Goal: Task Accomplishment & Management: Use online tool/utility

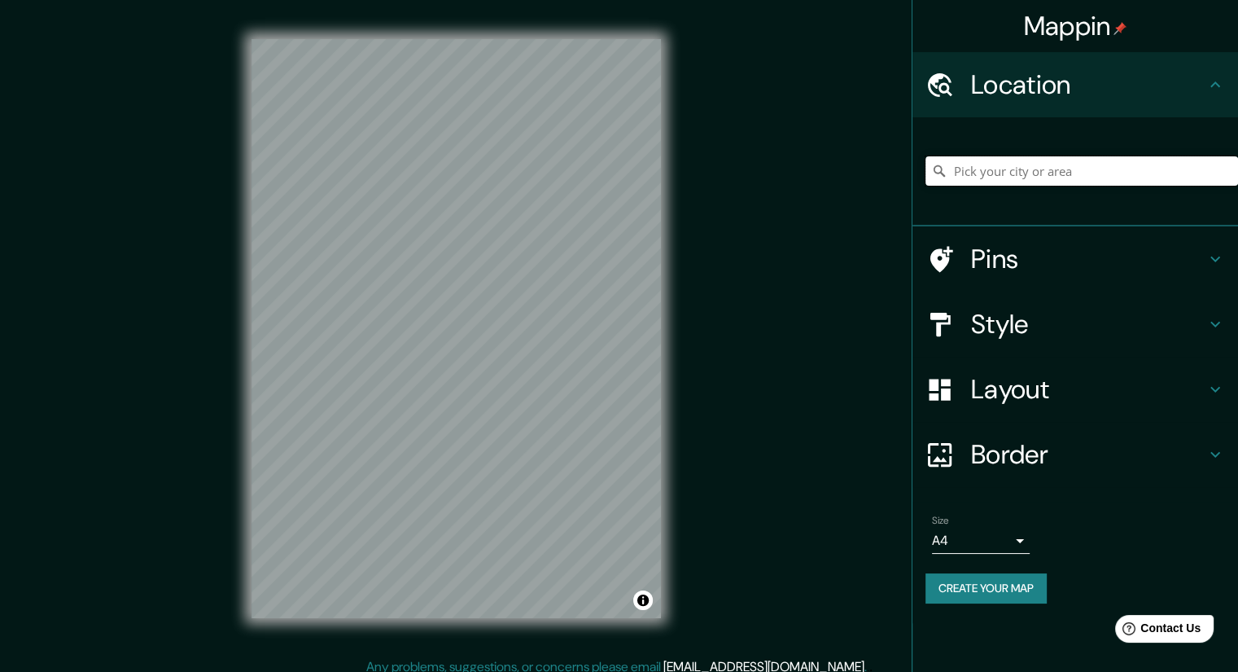
click at [1041, 171] on input "Pick your city or area" at bounding box center [1082, 170] width 313 height 29
paste input "Av. [PERSON_NAME][STREET_ADDRESS]"
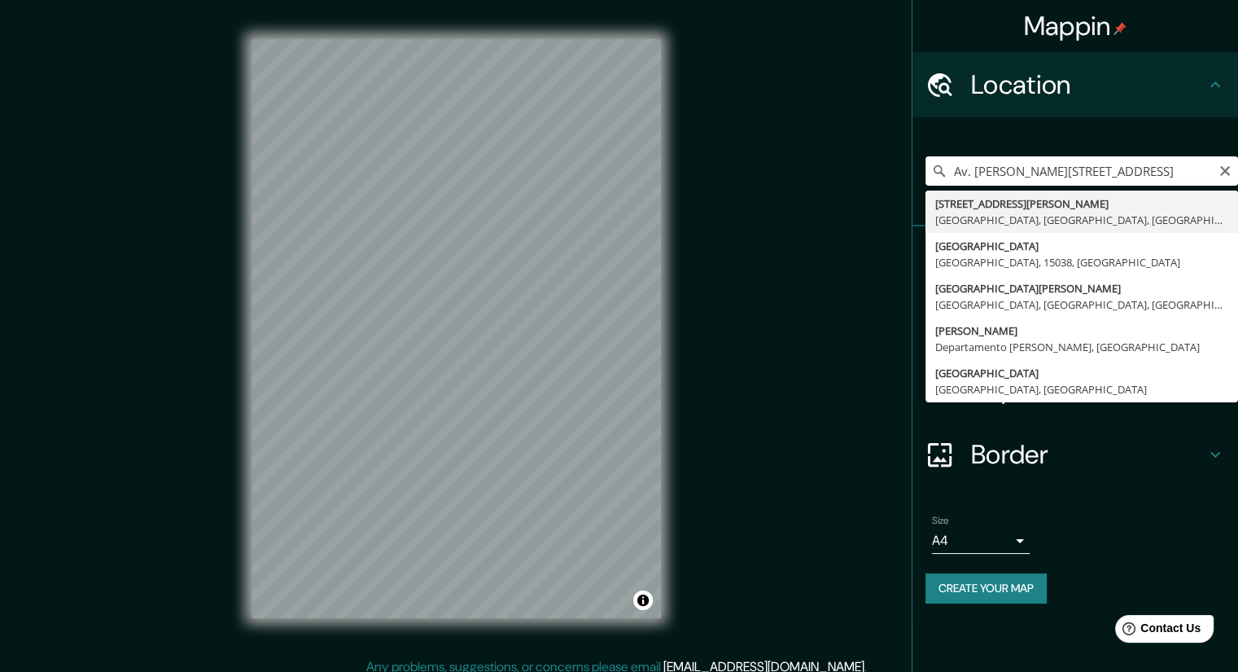
type input "[STREET_ADDRESS][PERSON_NAME]"
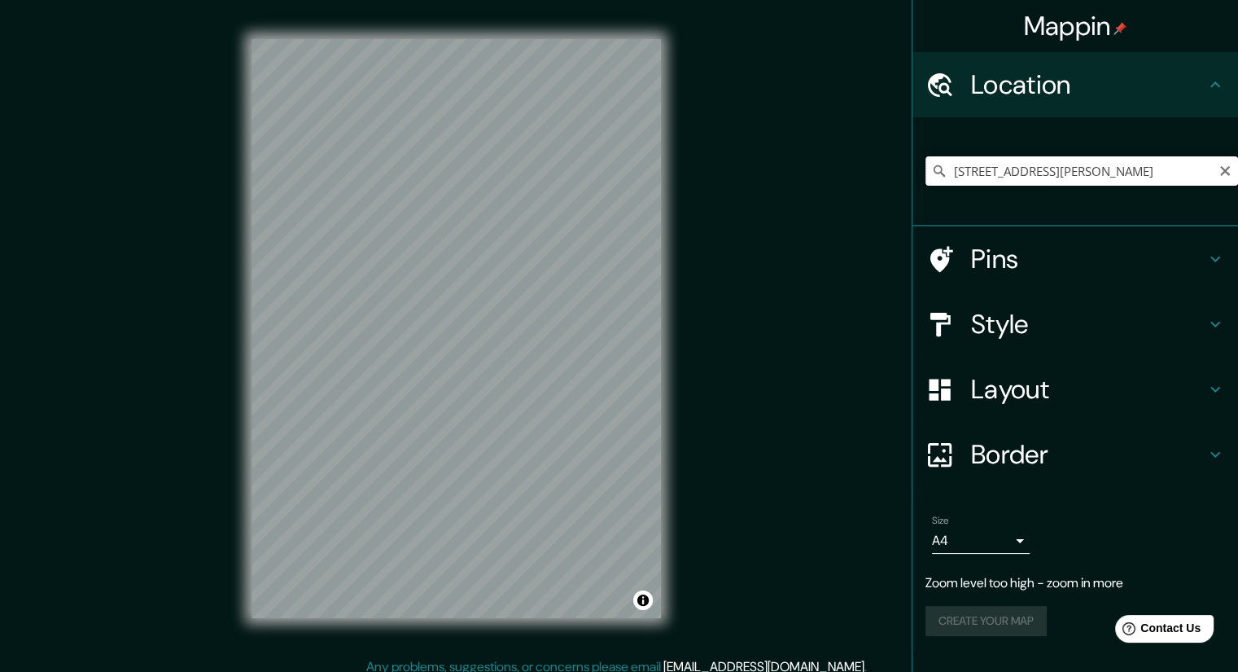
click at [1195, 179] on input "[STREET_ADDRESS][PERSON_NAME]" at bounding box center [1082, 170] width 313 height 29
drag, startPoint x: 1207, startPoint y: 177, endPoint x: 1271, endPoint y: 177, distance: 63.5
click at [1237, 177] on html "Mappin Location [STREET_ADDRESS][PERSON_NAME] Pins Style Layout Border Choose a…" at bounding box center [619, 336] width 1238 height 672
click at [1226, 172] on icon "Clear" at bounding box center [1225, 171] width 10 height 10
paste input "Av. [PERSON_NAME][STREET_ADDRESS]"
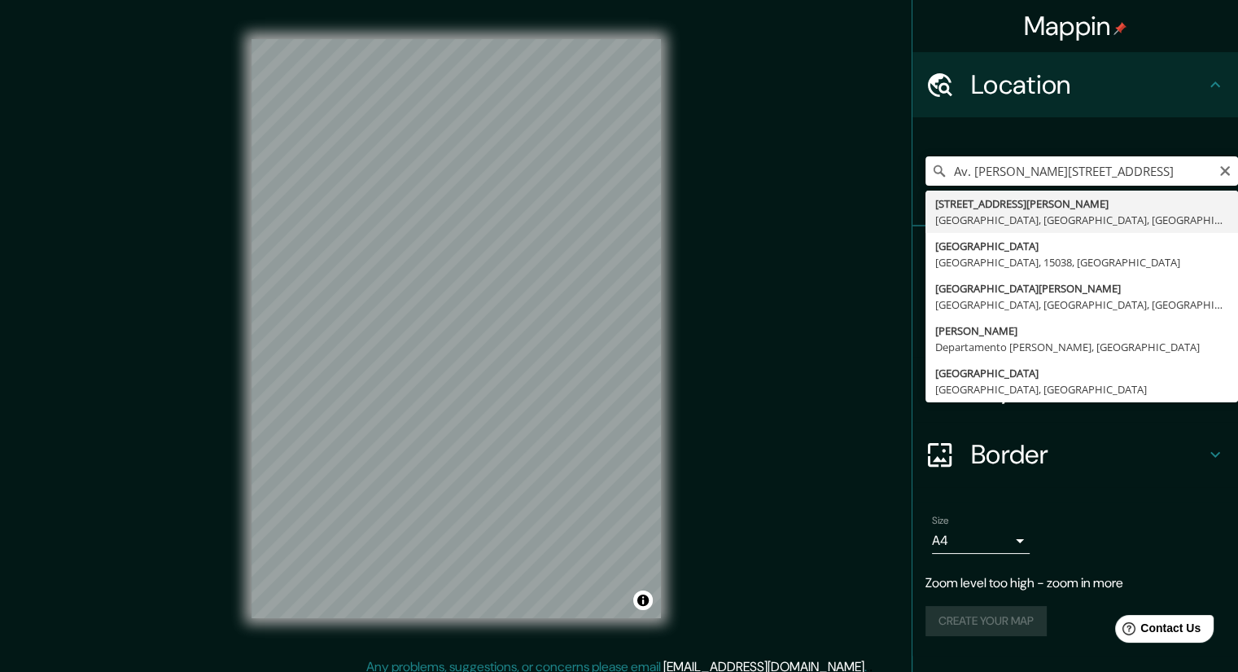
type input "[STREET_ADDRESS][PERSON_NAME]"
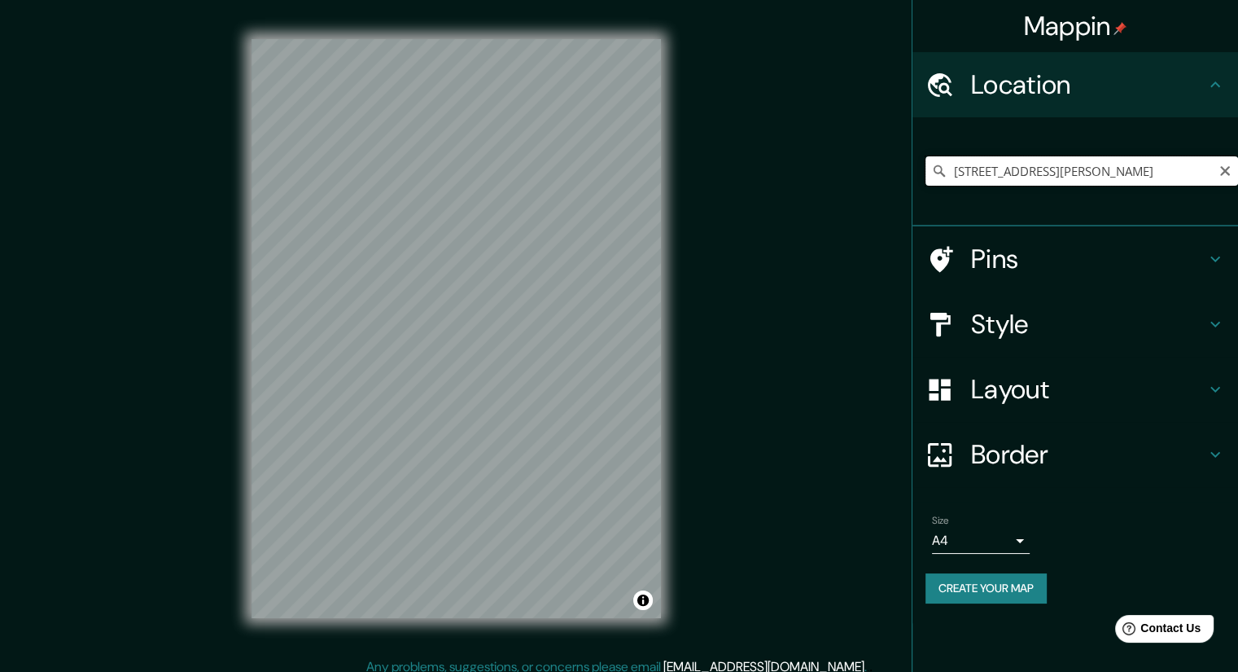
click at [1072, 173] on input "[STREET_ADDRESS][PERSON_NAME]" at bounding box center [1082, 170] width 313 height 29
drag, startPoint x: 1179, startPoint y: 173, endPoint x: 1228, endPoint y: 169, distance: 49.8
click at [1228, 169] on div "[STREET_ADDRESS][PERSON_NAME]" at bounding box center [1082, 170] width 313 height 29
click at [975, 257] on h4 "Pins" at bounding box center [1088, 259] width 234 height 33
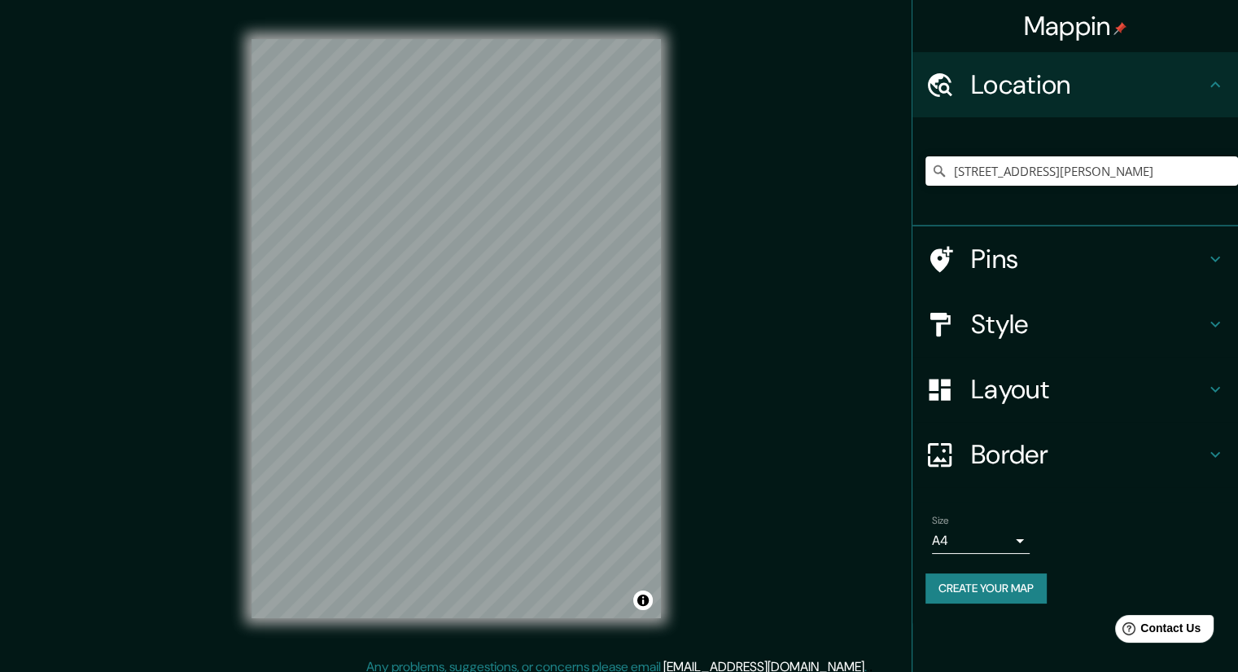
scroll to position [0, 0]
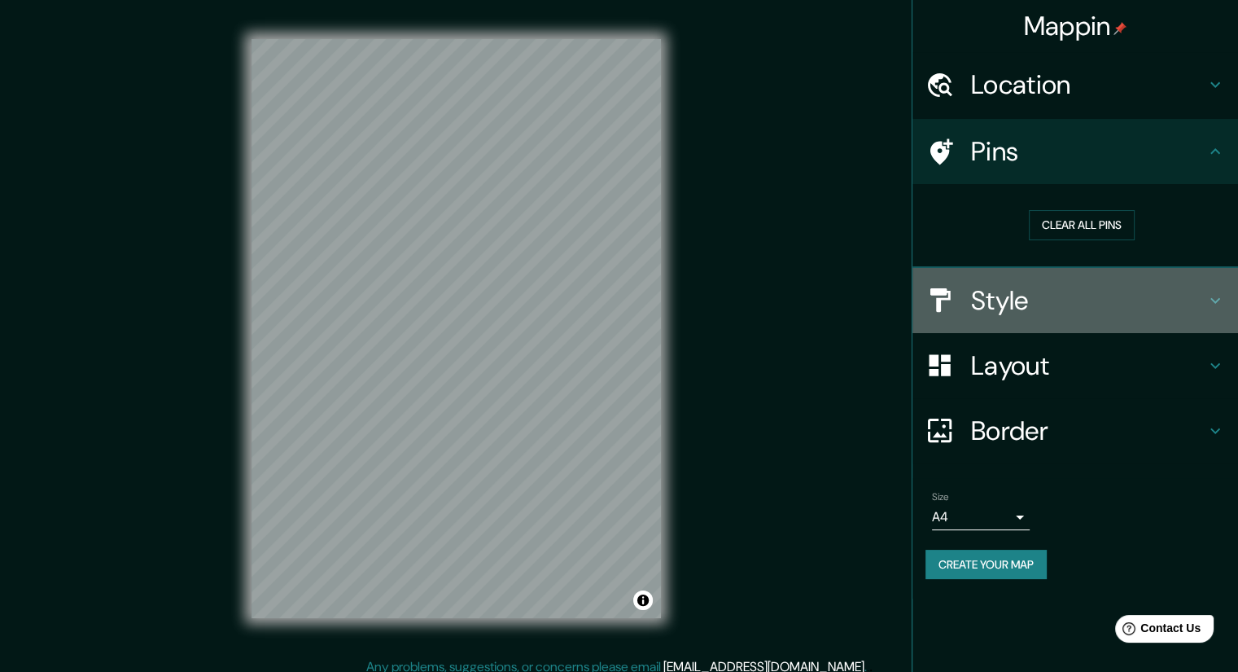
click at [1024, 298] on h4 "Style" at bounding box center [1088, 300] width 234 height 33
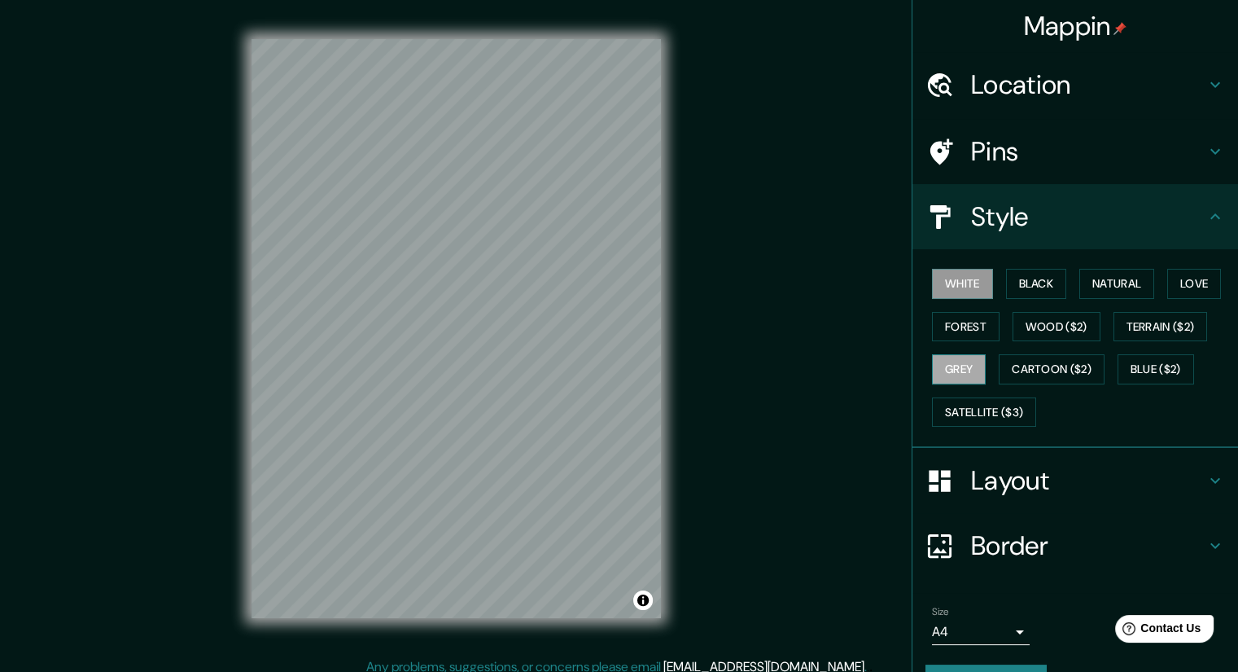
click at [959, 371] on button "Grey" at bounding box center [959, 369] width 54 height 30
click at [970, 407] on button "Satellite ($3)" at bounding box center [984, 412] width 104 height 30
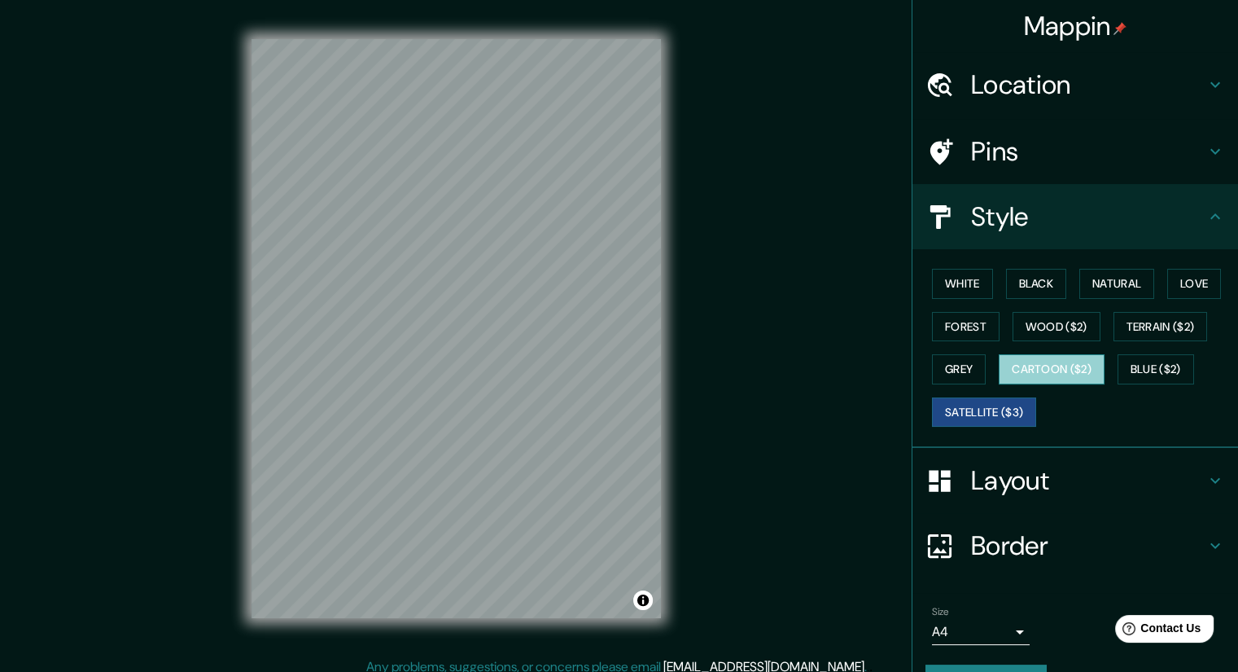
click at [1051, 374] on button "Cartoon ($2)" at bounding box center [1052, 369] width 106 height 30
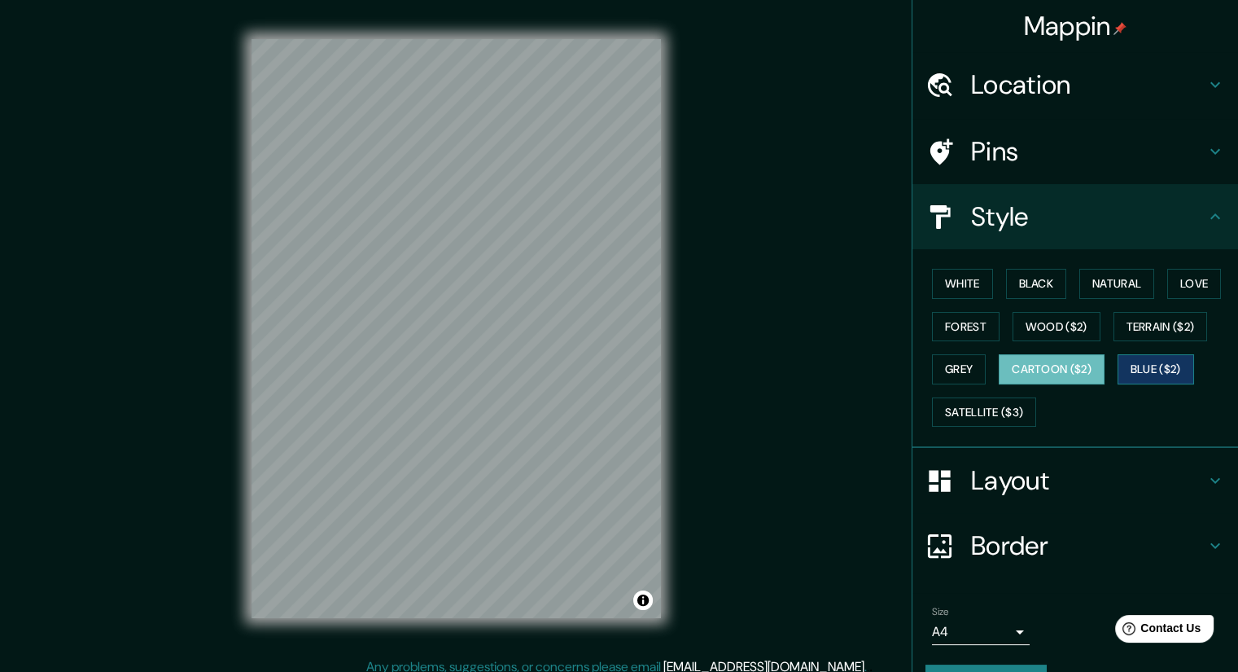
click at [1136, 360] on button "Blue ($2)" at bounding box center [1156, 369] width 77 height 30
click at [1136, 331] on button "Terrain ($2)" at bounding box center [1161, 327] width 94 height 30
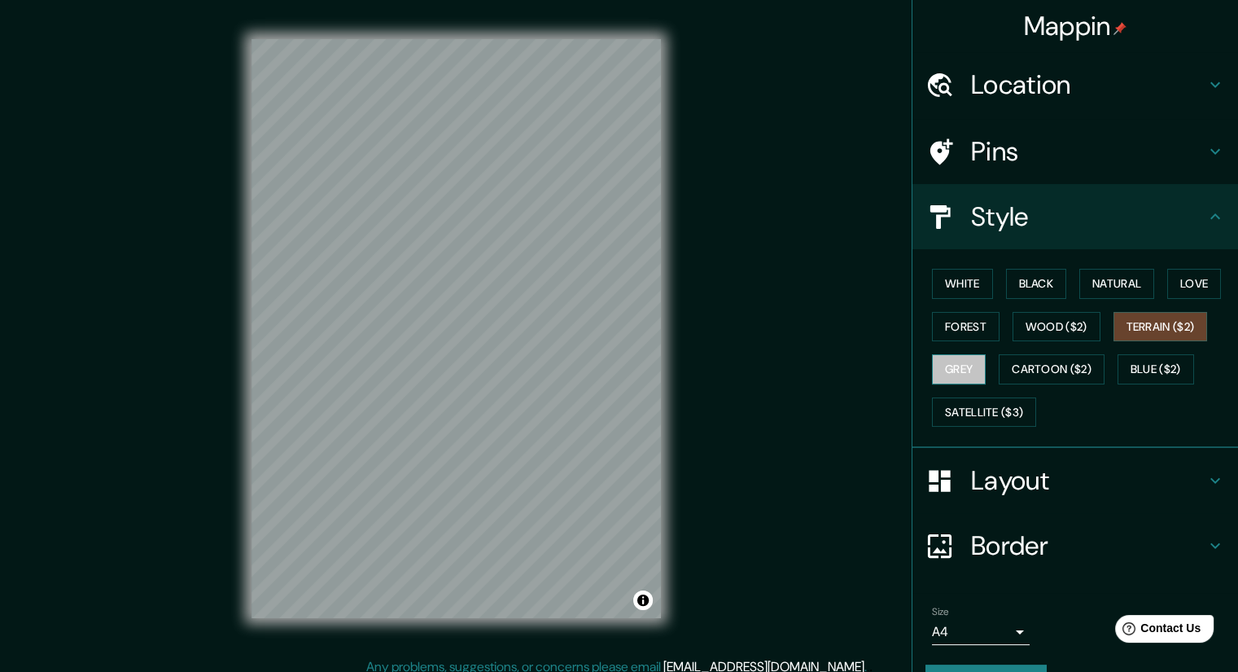
click at [952, 379] on button "Grey" at bounding box center [959, 369] width 54 height 30
click at [1024, 333] on button "Wood ($2)" at bounding box center [1057, 327] width 88 height 30
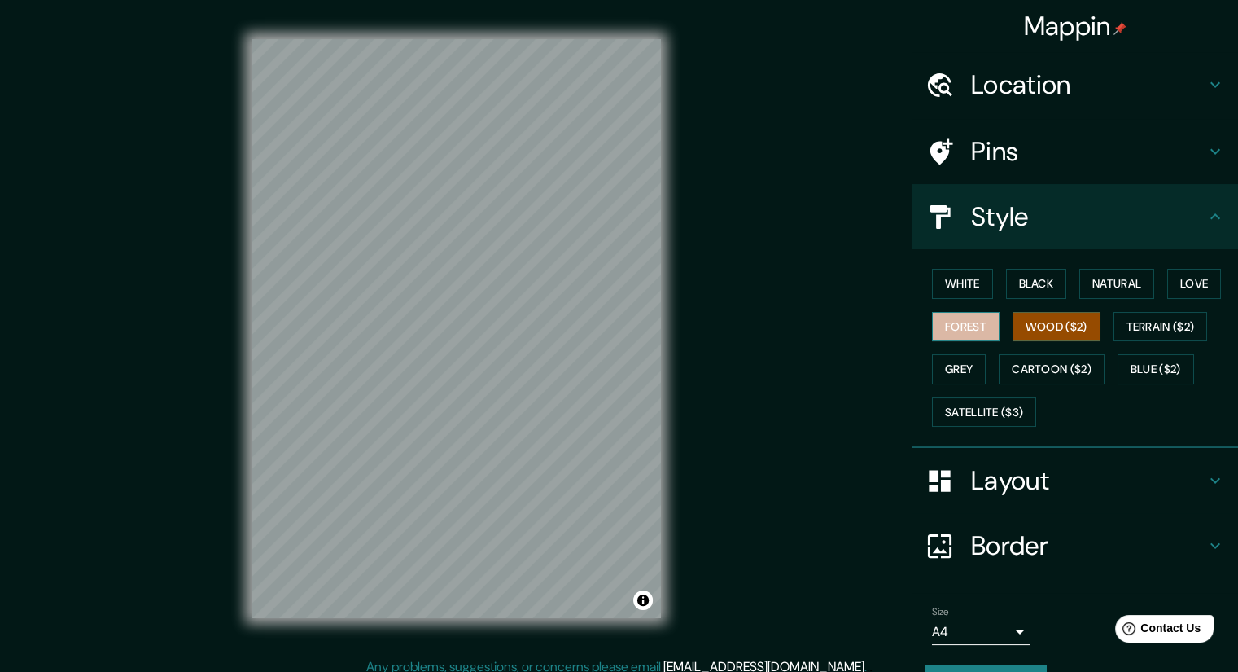
click at [961, 330] on button "Forest" at bounding box center [966, 327] width 68 height 30
click at [1174, 295] on button "Love" at bounding box center [1194, 284] width 54 height 30
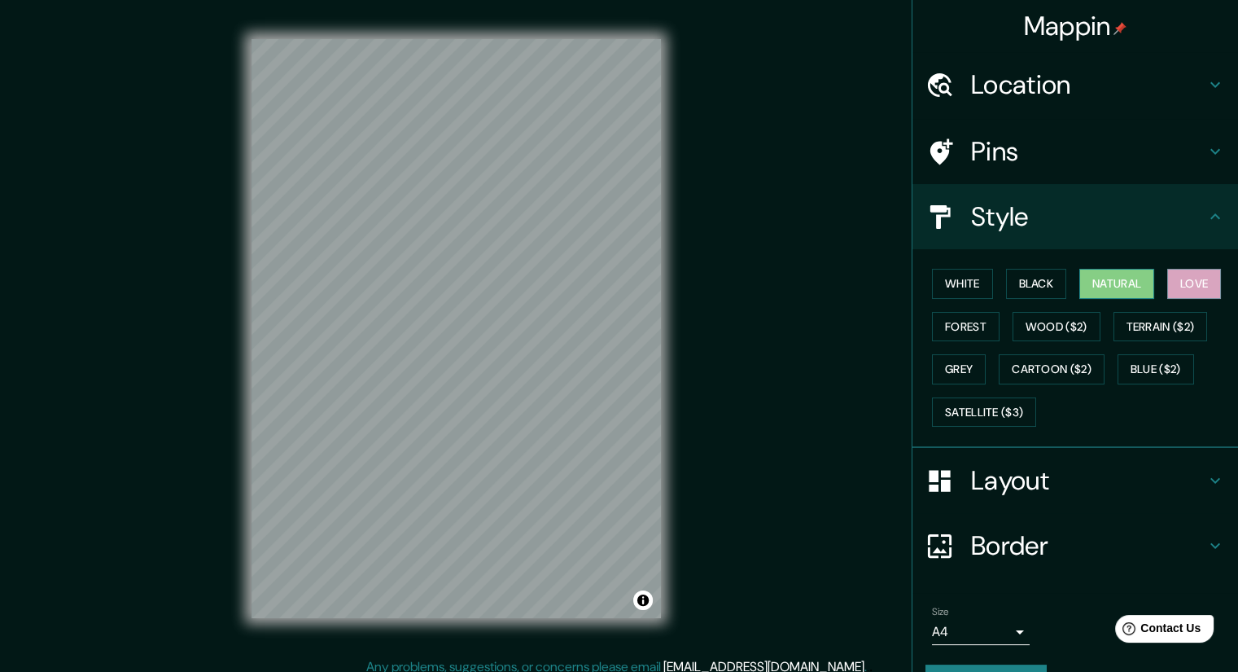
click at [1119, 291] on button "Natural" at bounding box center [1116, 284] width 75 height 30
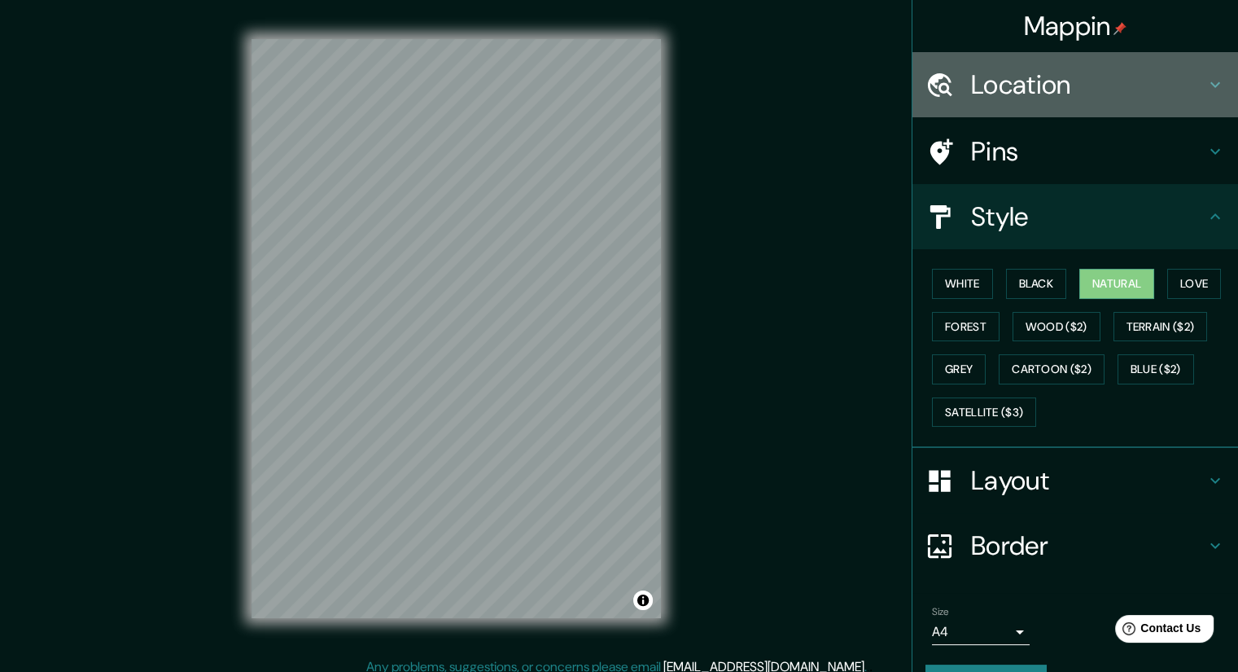
click at [1053, 79] on h4 "Location" at bounding box center [1088, 84] width 234 height 33
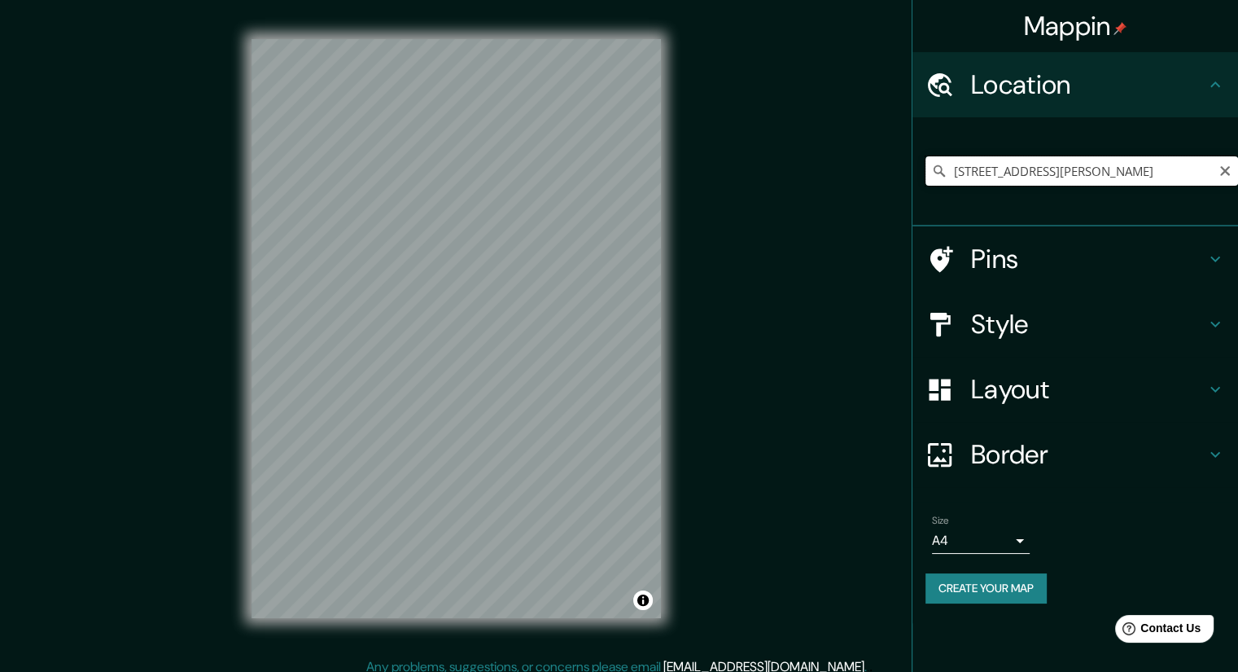
click at [1114, 175] on input "[STREET_ADDRESS][PERSON_NAME]" at bounding box center [1082, 170] width 313 height 29
click at [1225, 167] on icon "Clear" at bounding box center [1225, 170] width 13 height 13
click at [1151, 176] on input "Pick your city or area" at bounding box center [1082, 170] width 313 height 29
drag, startPoint x: 1154, startPoint y: 180, endPoint x: 887, endPoint y: 183, distance: 267.0
click at [887, 183] on div "Mappin Location [GEOGRAPHIC_DATA], [GEOGRAPHIC_DATA], [GEOGRAPHIC_DATA] Pins St…" at bounding box center [619, 341] width 1238 height 683
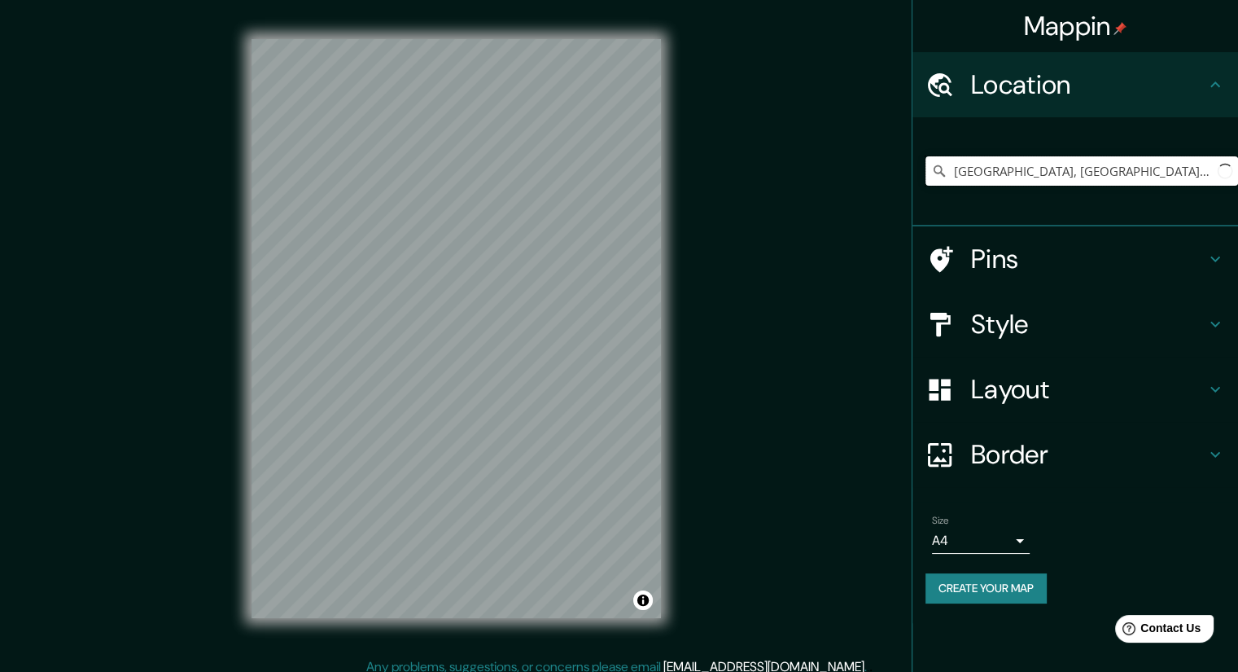
paste input "Av. [STREET_ADDRESS][PERSON_NAME]"
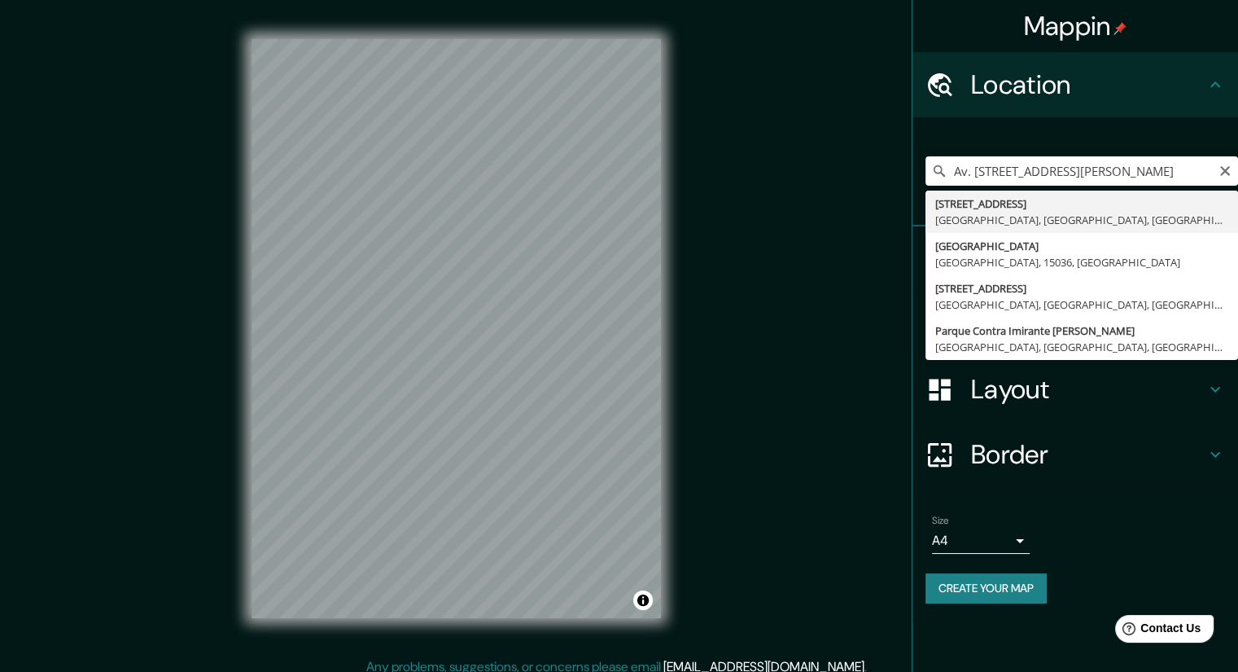
type input "[STREET_ADDRESS]"
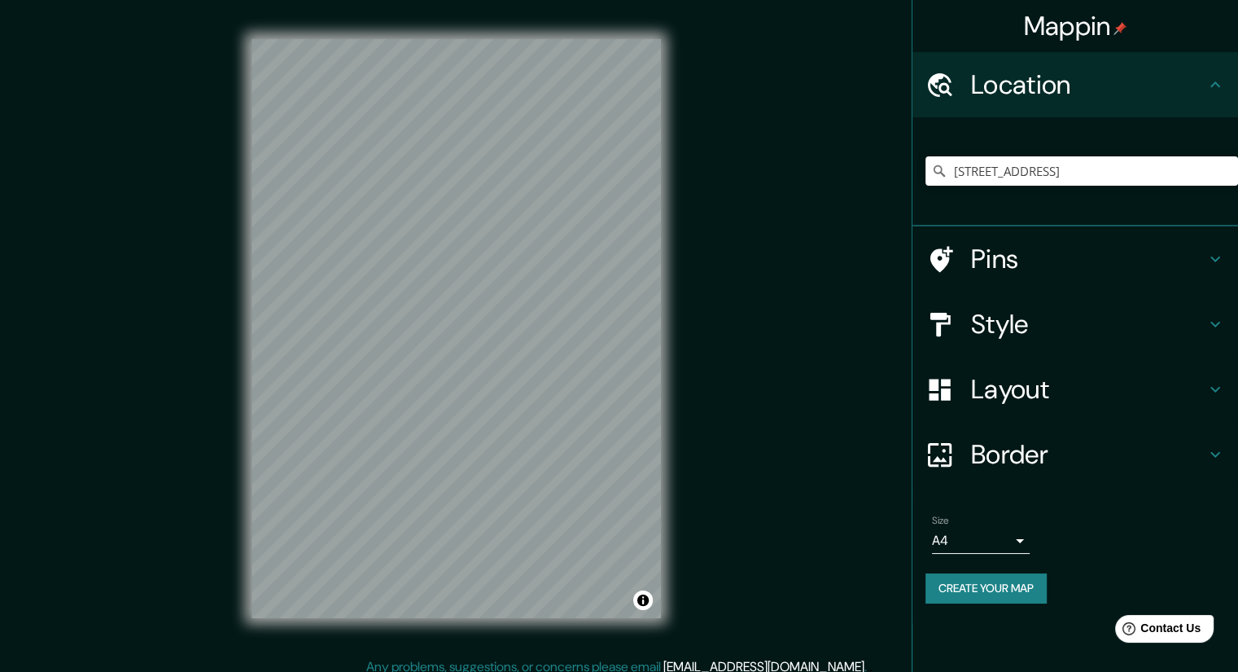
click at [758, 186] on div "Mappin Location [STREET_ADDRESS] Pins Style Layout Border Choose a border. Hint…" at bounding box center [619, 341] width 1238 height 683
click at [1016, 443] on h4 "Border" at bounding box center [1088, 454] width 234 height 33
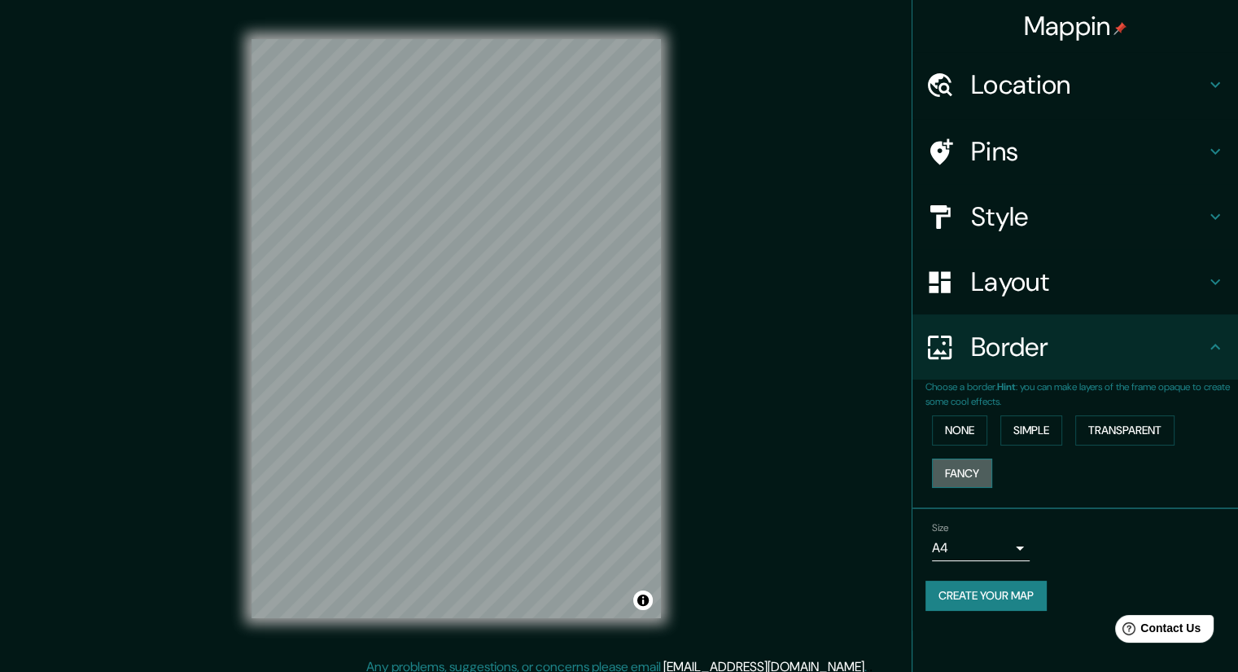
click at [972, 468] on button "Fancy" at bounding box center [962, 473] width 60 height 30
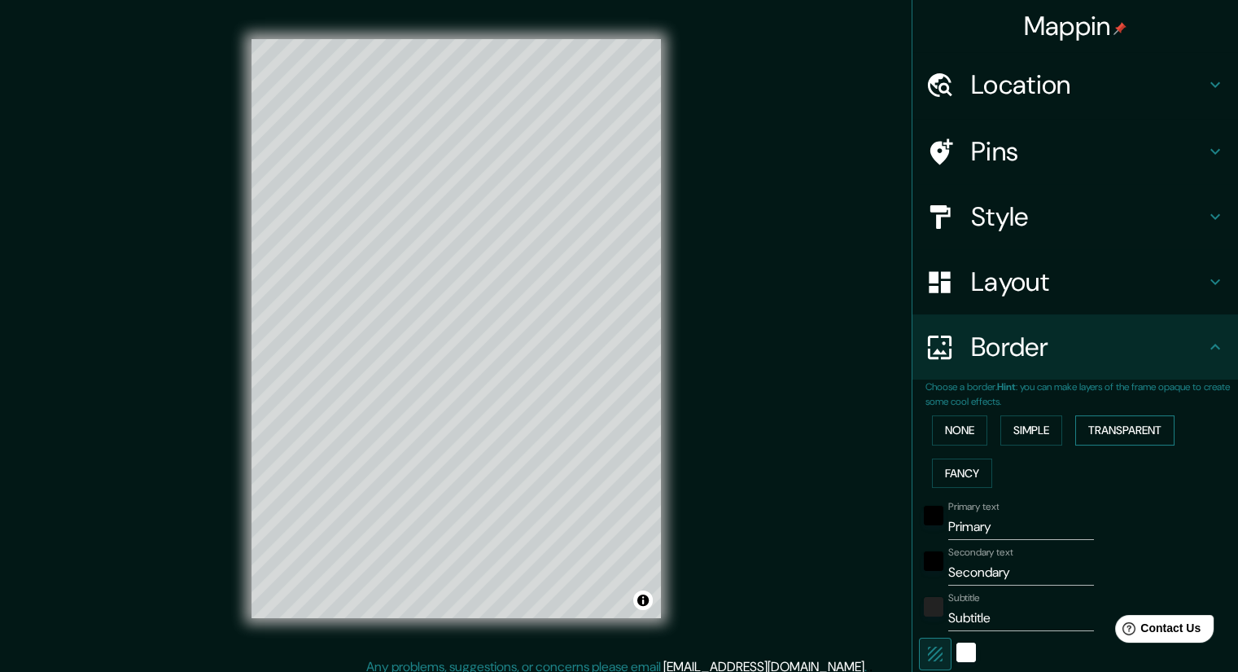
click at [1076, 432] on button "Transparent" at bounding box center [1124, 430] width 99 height 30
click at [955, 465] on button "Fancy" at bounding box center [962, 473] width 60 height 30
click at [1015, 424] on button "Simple" at bounding box center [1031, 430] width 62 height 30
click at [959, 427] on button "None" at bounding box center [959, 430] width 55 height 30
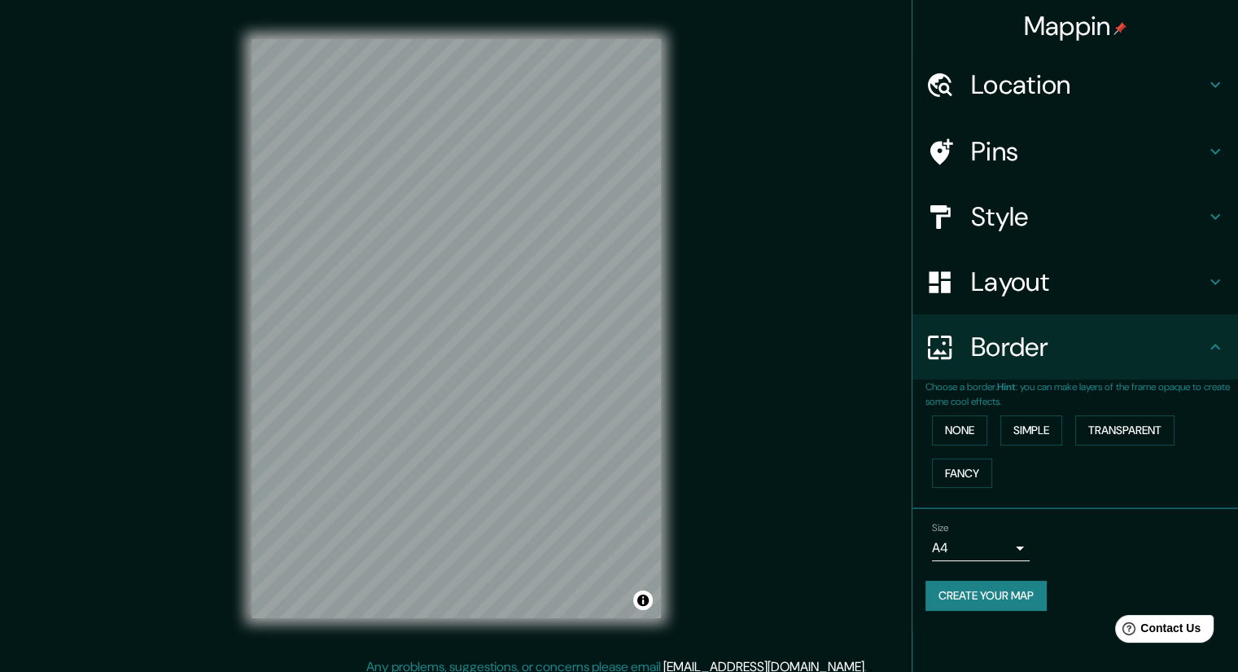
click at [1068, 427] on div "None Simple Transparent Fancy" at bounding box center [1082, 451] width 313 height 85
click at [1044, 430] on button "Simple" at bounding box center [1031, 430] width 62 height 30
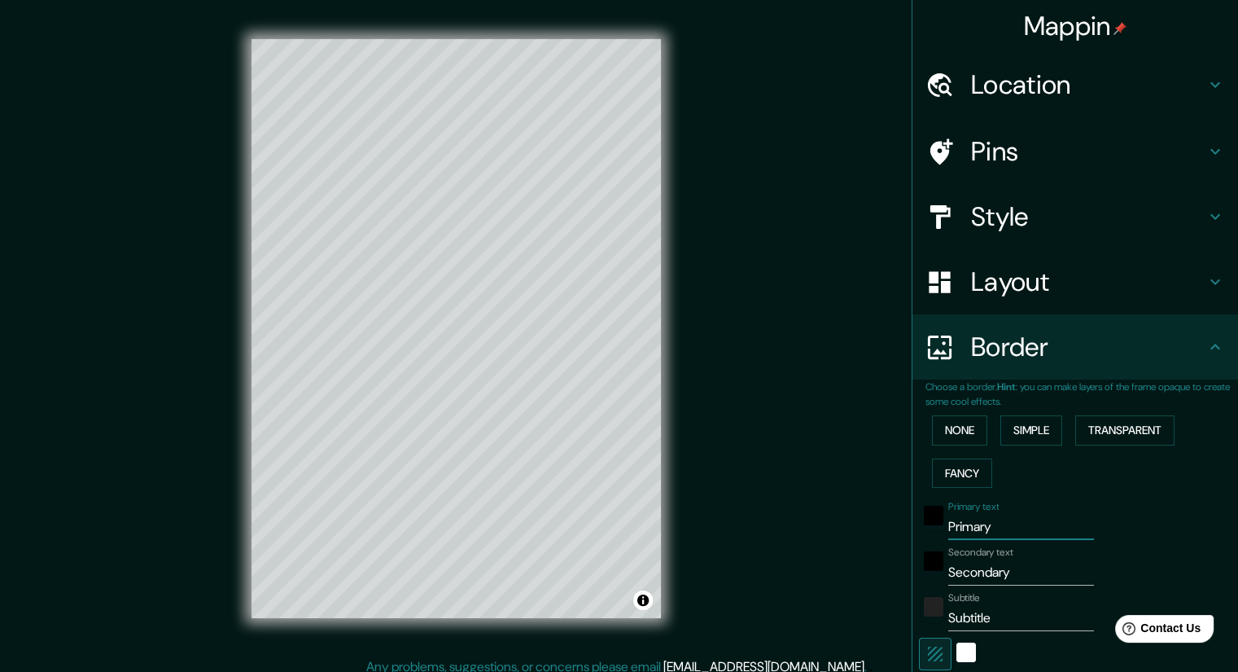
drag, startPoint x: 1001, startPoint y: 523, endPoint x: 913, endPoint y: 525, distance: 87.9
click at [919, 525] on div "Primary text Primary" at bounding box center [1052, 520] width 267 height 39
click at [1009, 530] on input "Primary" at bounding box center [1021, 527] width 146 height 26
drag, startPoint x: 1009, startPoint y: 530, endPoint x: 907, endPoint y: 530, distance: 102.6
click at [919, 530] on div "Primary text Primary" at bounding box center [1052, 520] width 267 height 39
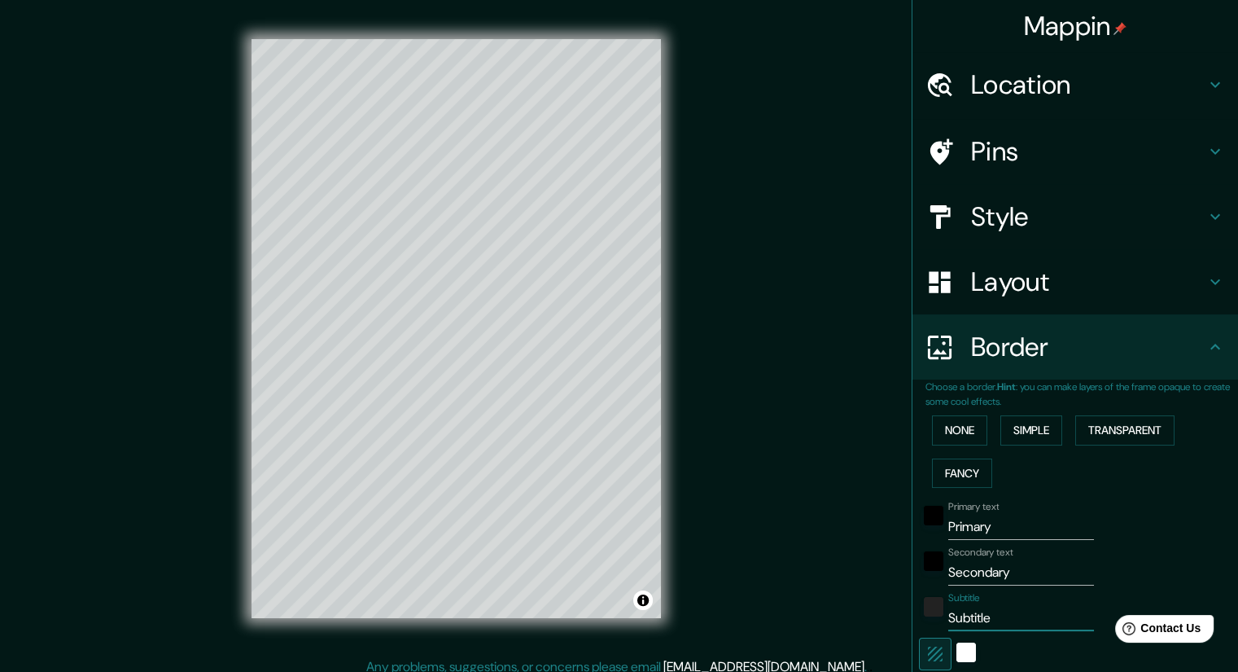
drag, startPoint x: 994, startPoint y: 619, endPoint x: 934, endPoint y: 621, distance: 60.3
click at [934, 621] on div "Subtitle Subtitle" at bounding box center [1052, 611] width 267 height 39
type input "S"
type input "201"
type input "40"
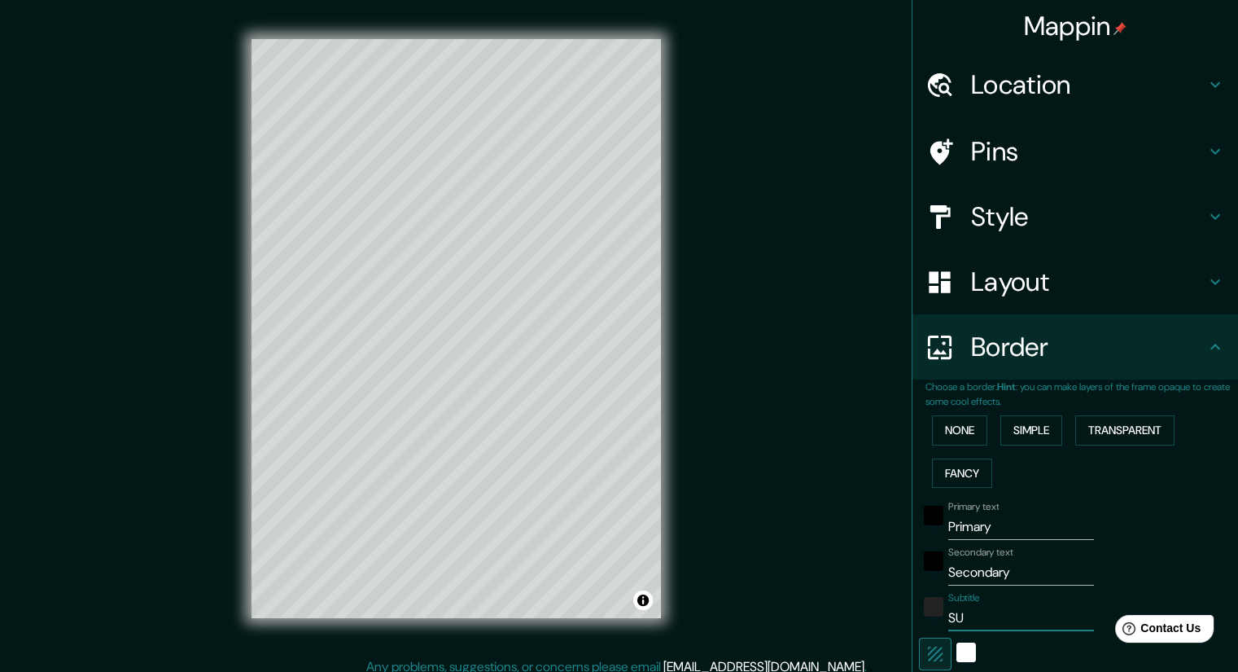
type input "SUR"
type input "201"
type input "40"
type input "SURQUIL"
type input "201"
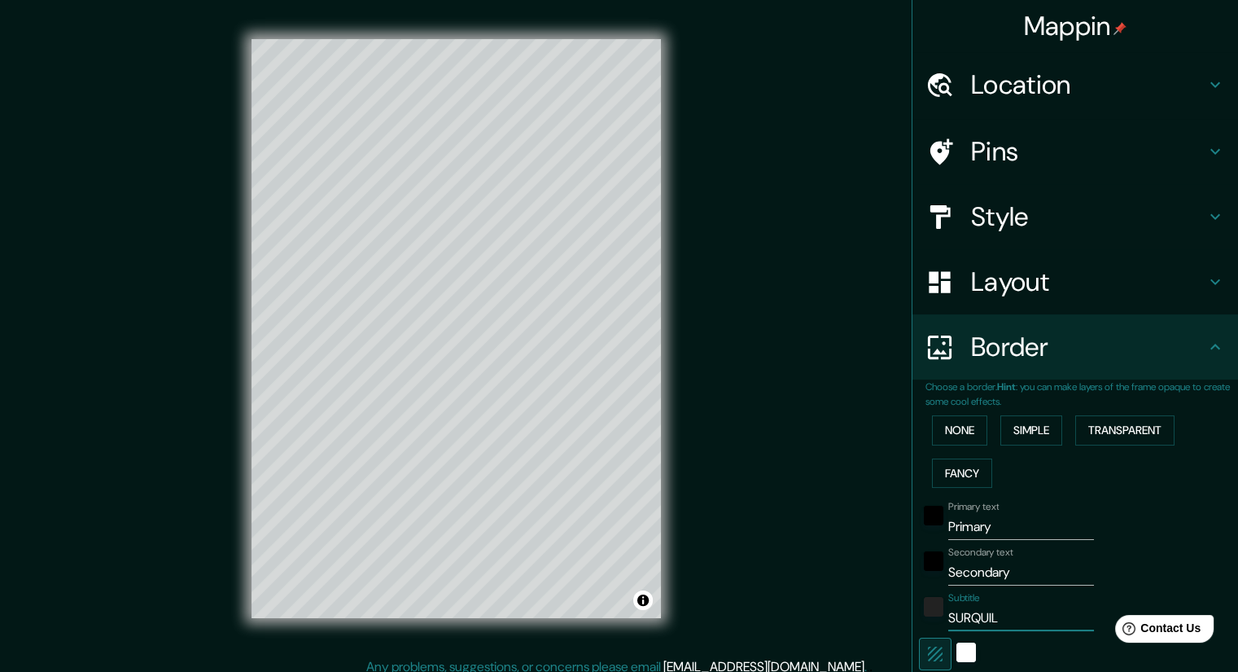
type input "40"
type input "SURQUILLO"
type input "201"
type input "40"
type input "SURQUILLO"
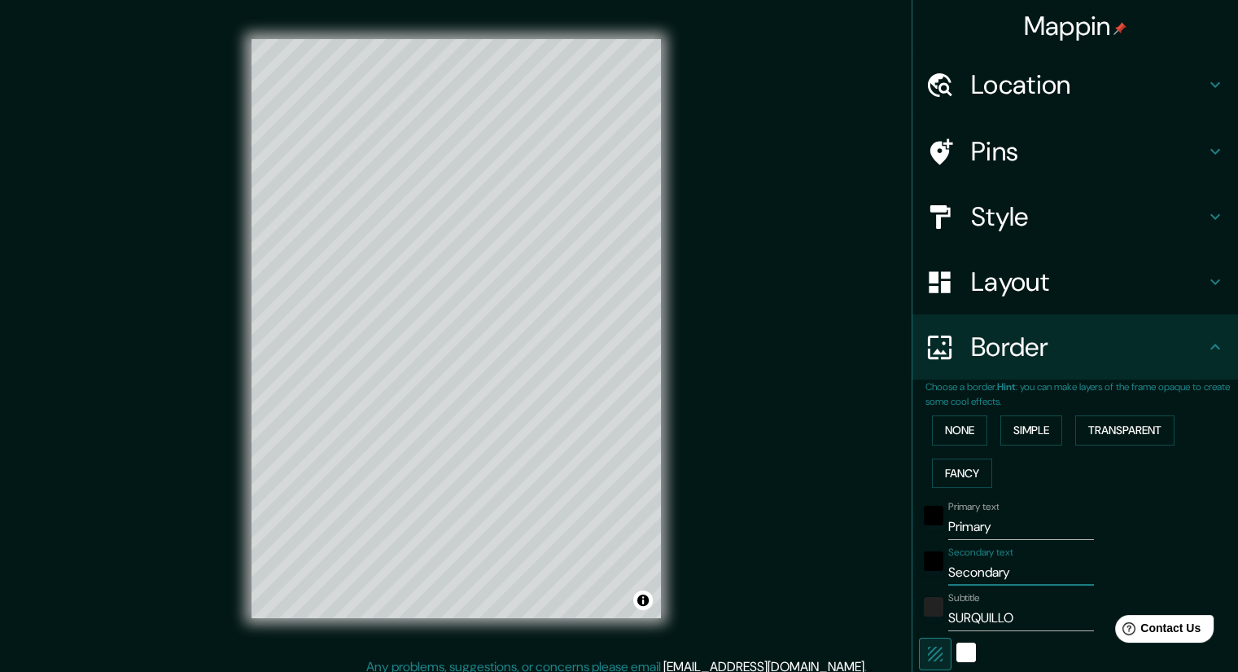
drag, startPoint x: 1019, startPoint y: 574, endPoint x: 919, endPoint y: 579, distance: 100.2
click at [919, 579] on div "Secondary text Secondary" at bounding box center [1052, 565] width 267 height 39
type input "A"
type input "201"
type input "40"
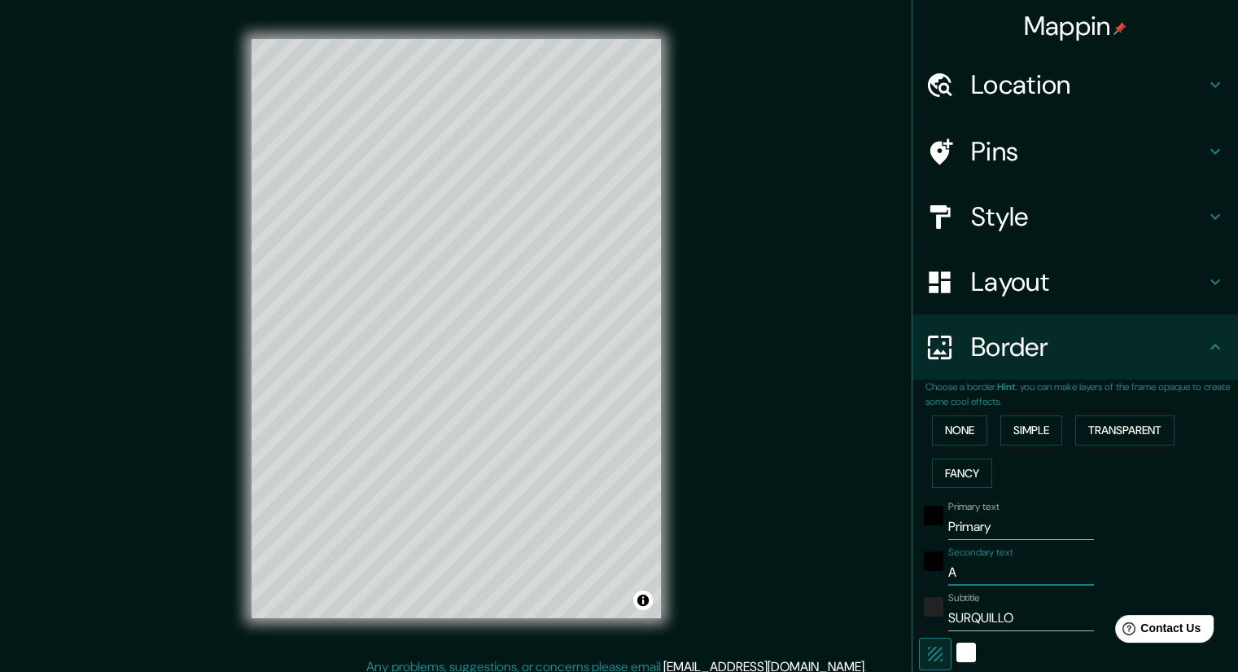
type input "AV"
type input "201"
type input "40"
type input "AV"
type input "201"
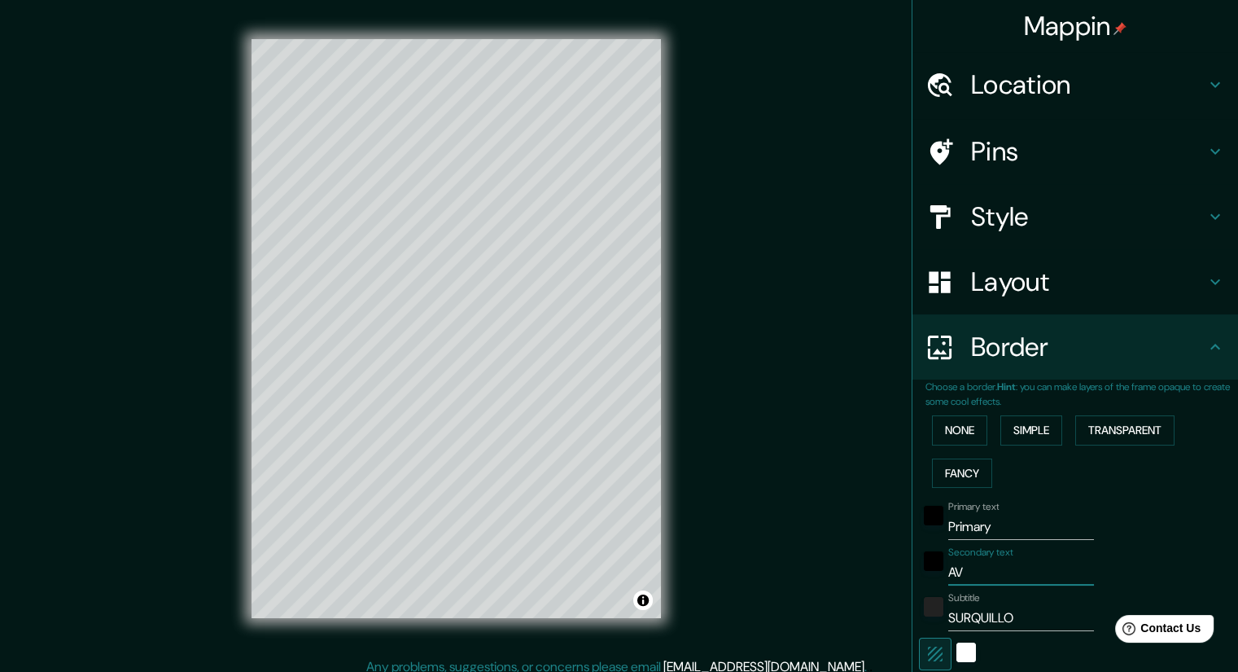
type input "40"
type input "AV J"
type input "201"
type input "40"
type input "AV [PERSON_NAME]"
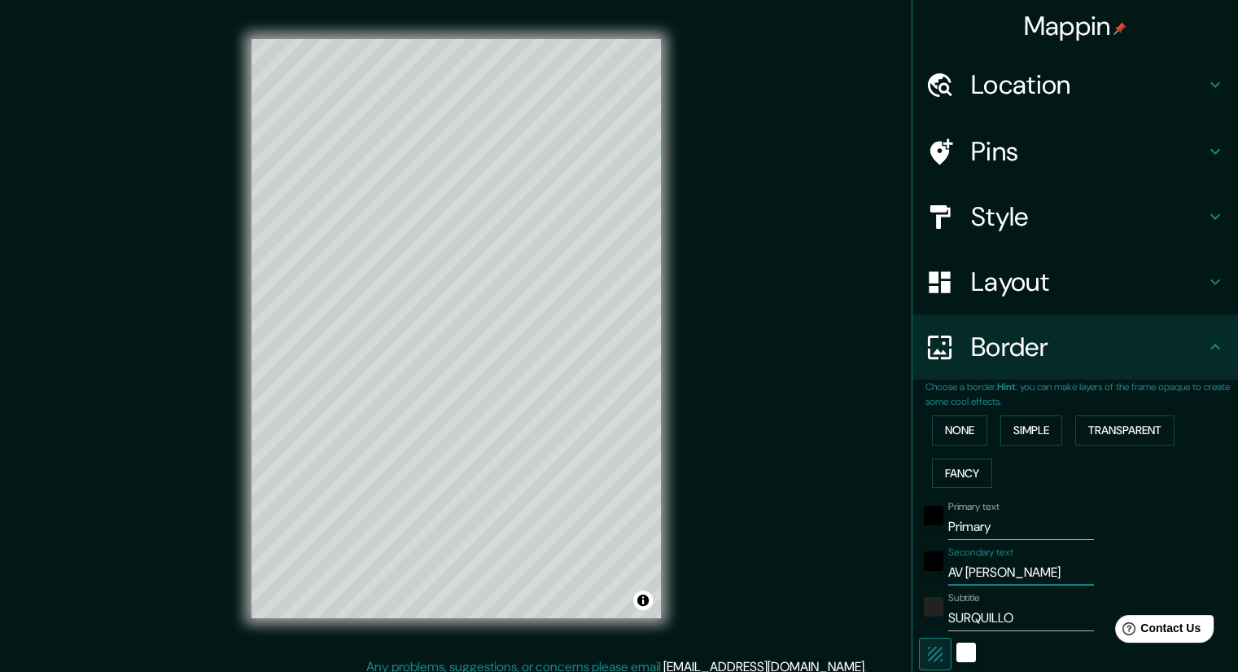
type input "201"
type input "40"
type input "AV [PERSON_NAME]"
type input "201"
type input "40"
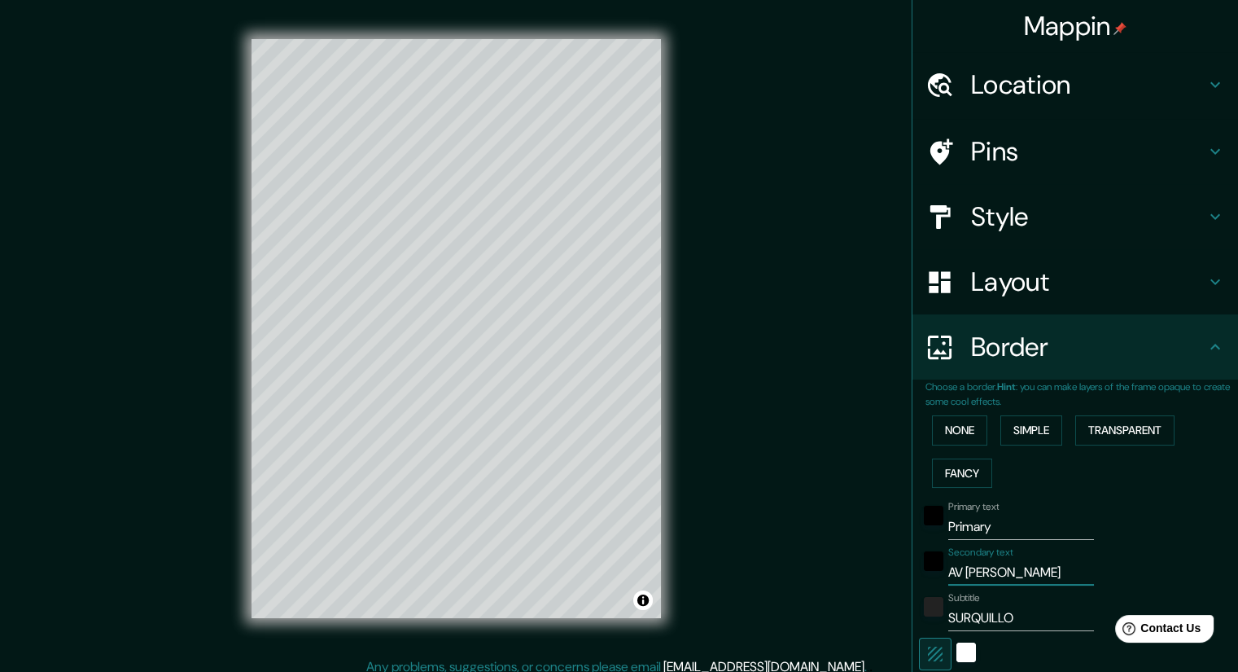
type input "AV [PERSON_NAME]"
type input "201"
type input "40"
type input "AV [PERSON_NAME]"
type input "201"
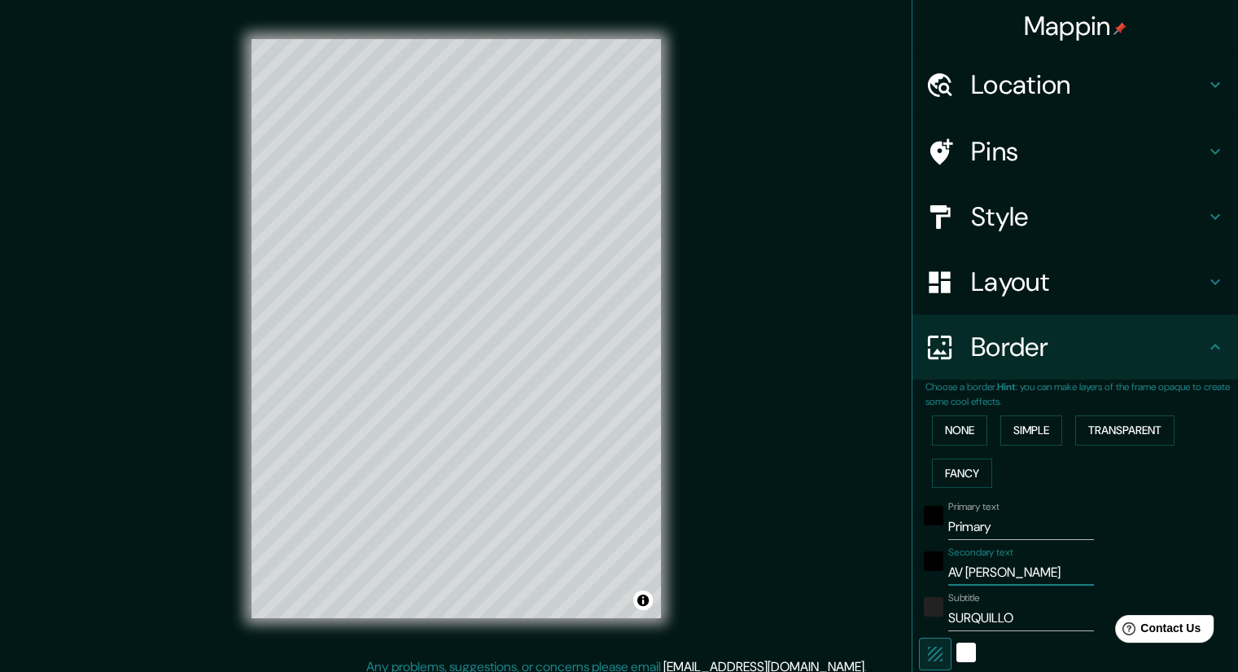
type input "40"
type input "[PERSON_NAME]"
type input "201"
type input "40"
type input "AV [PERSON_NAME]"
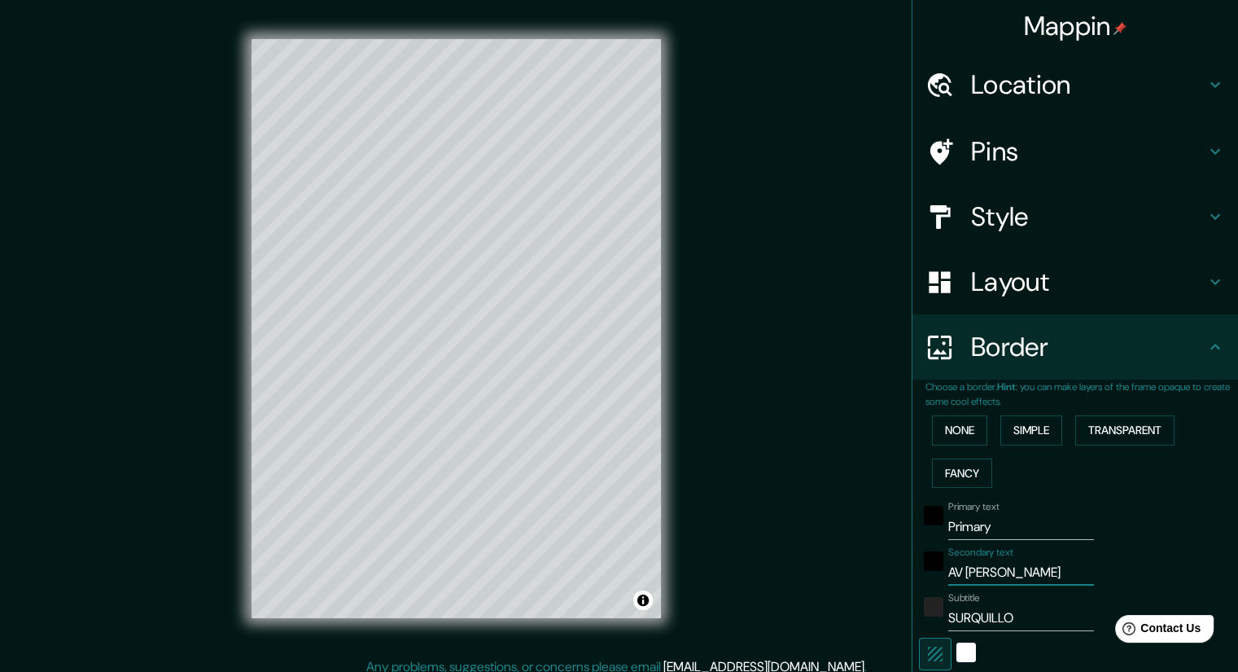
type input "201"
type input "40"
type input "AV [PERSON_NAME]"
type input "201"
type input "40"
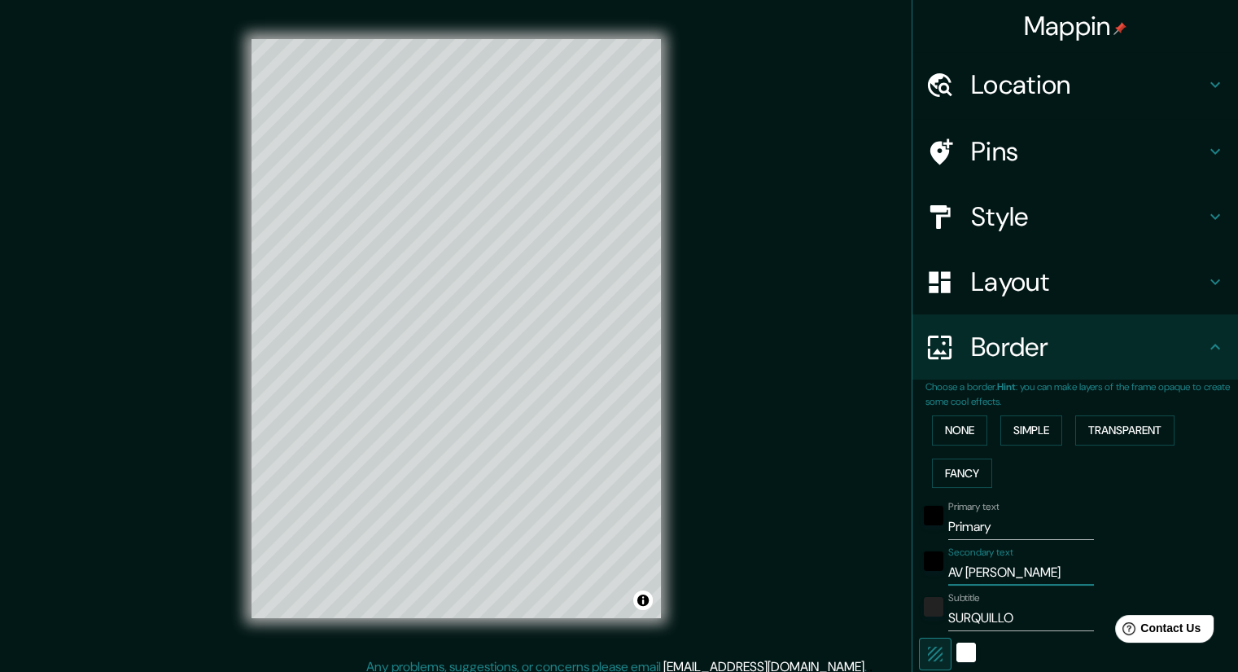
type input "AV [PERSON_NAME]"
type input "201"
type input "40"
type input "AV [PERSON_NAME]"
type input "201"
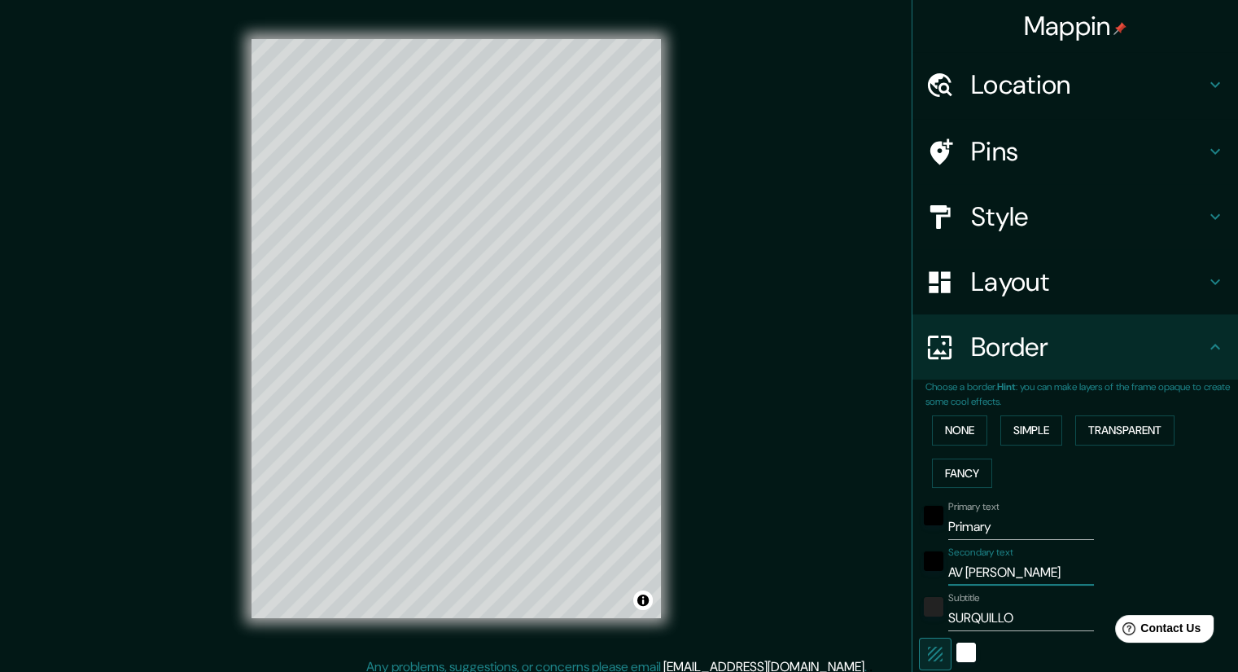
type input "40"
type input "AV [PERSON_NAME]"
type input "201"
type input "40"
type input "AV [PERSON_NAME]"
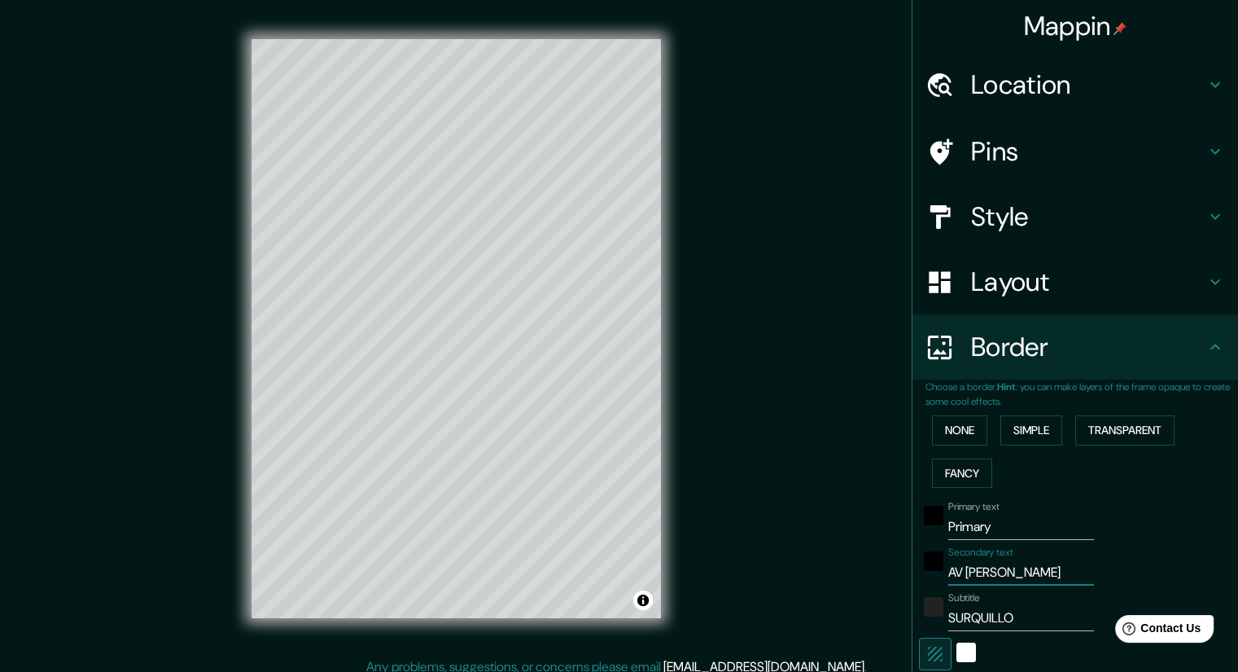
type input "201"
type input "40"
type input "AV [PERSON_NAME]"
type input "201"
type input "40"
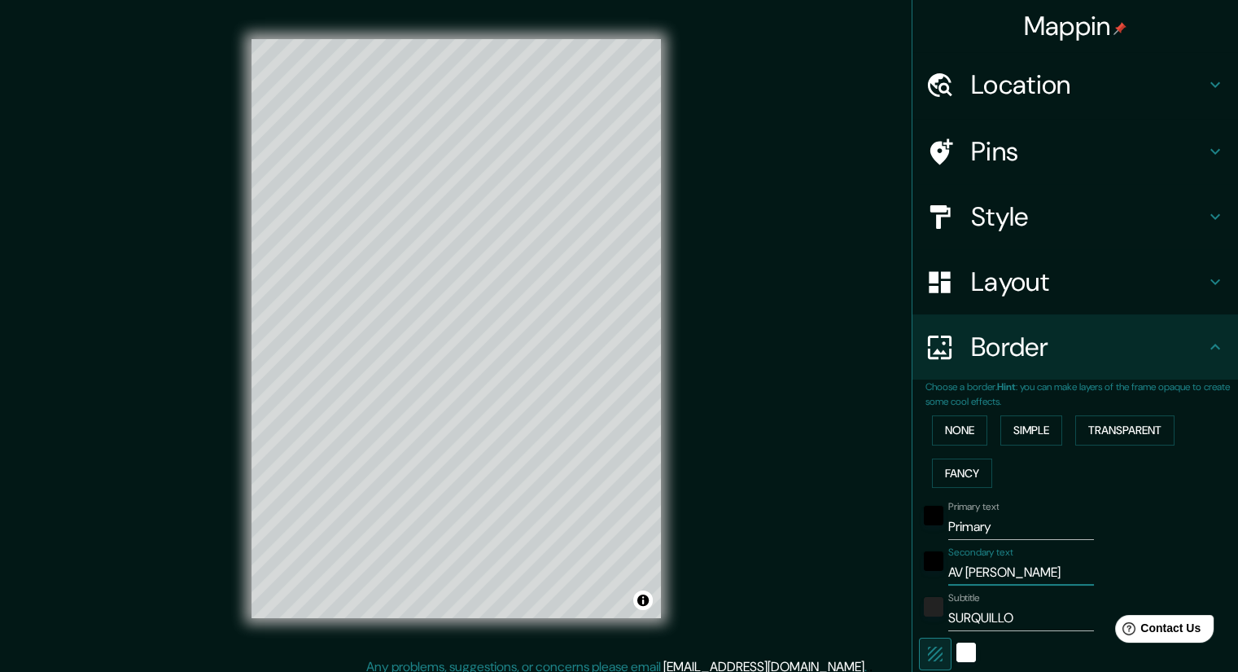
type input "AV [PERSON_NAME]"
type input "201"
type input "40"
type input "AV [PERSON_NAME]"
type input "201"
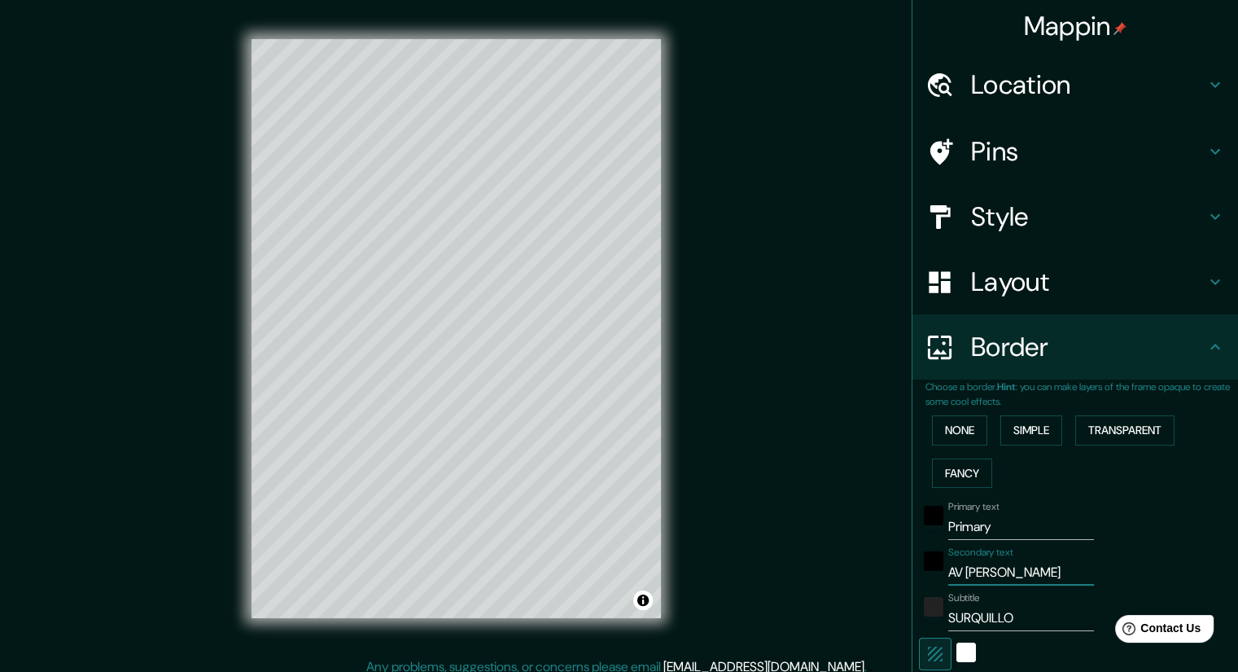
type input "40"
type input "AV [PERSON_NAME]"
type input "201"
type input "40"
type input "AV [PERSON_NAME]"
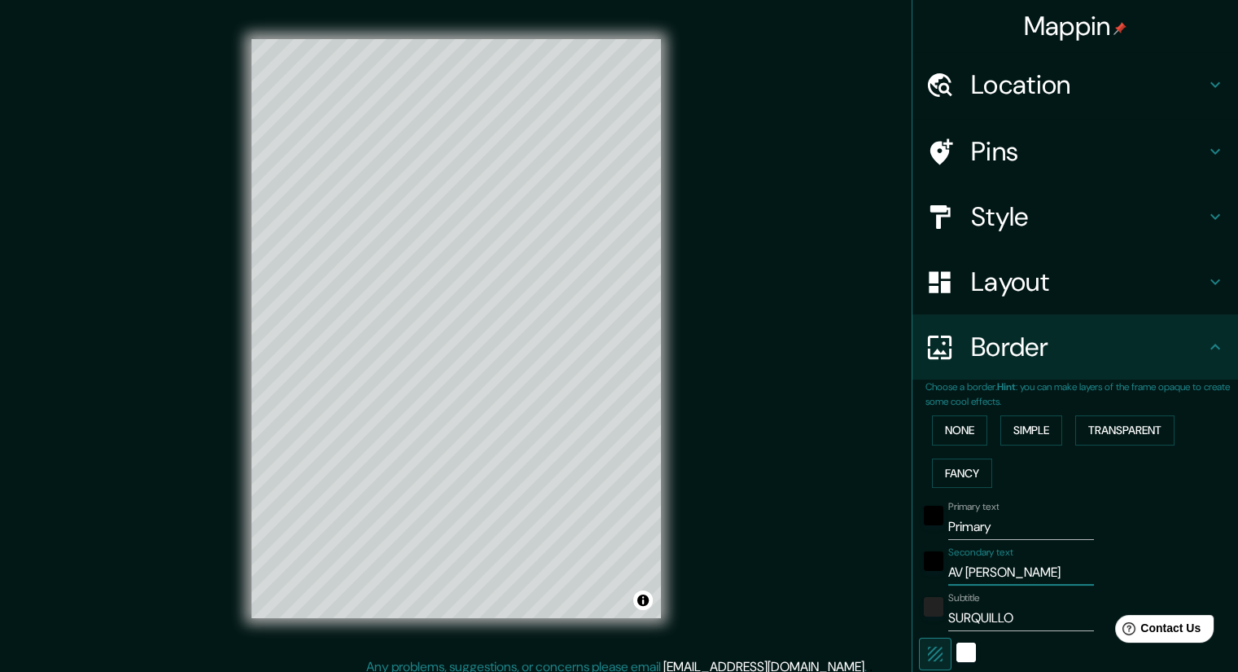
type input "201"
type input "40"
type input "AV [PERSON_NAME]"
type input "201"
type input "40"
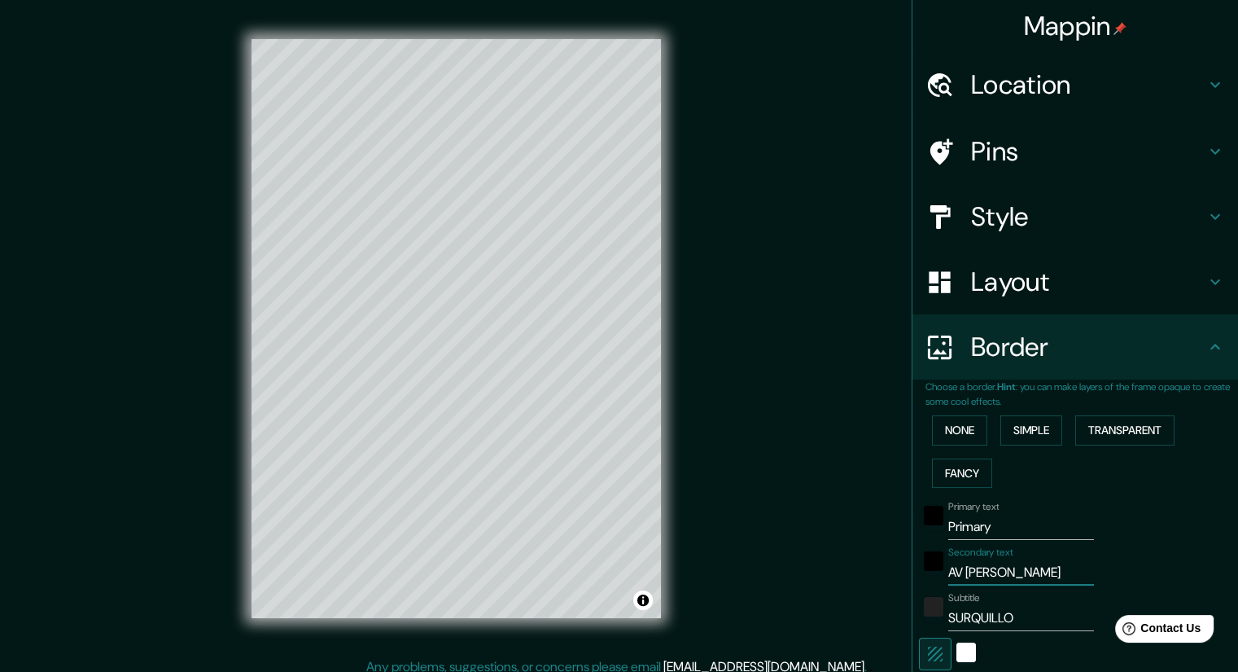
type input "AV [PERSON_NAME]"
type input "201"
type input "40"
type input "AV [PERSON_NAME]"
type input "201"
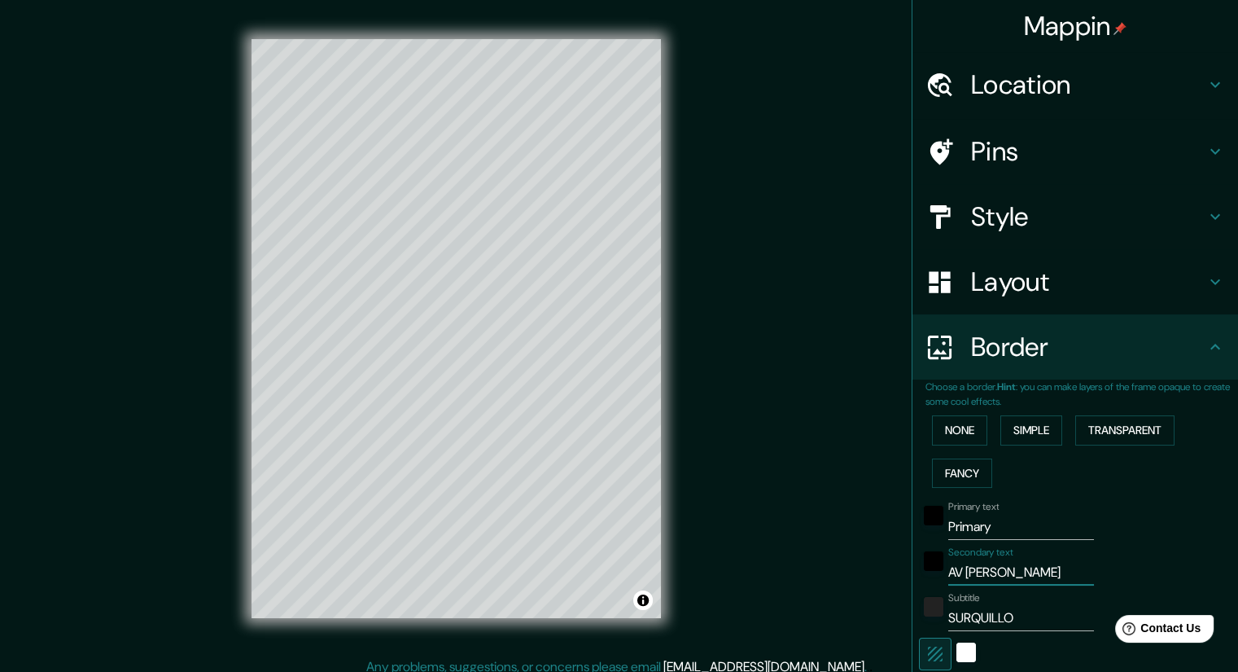
type input "40"
type input "AV [PERSON_NAME]"
type input "201"
type input "40"
type input "AV [PERSON_NAME]"
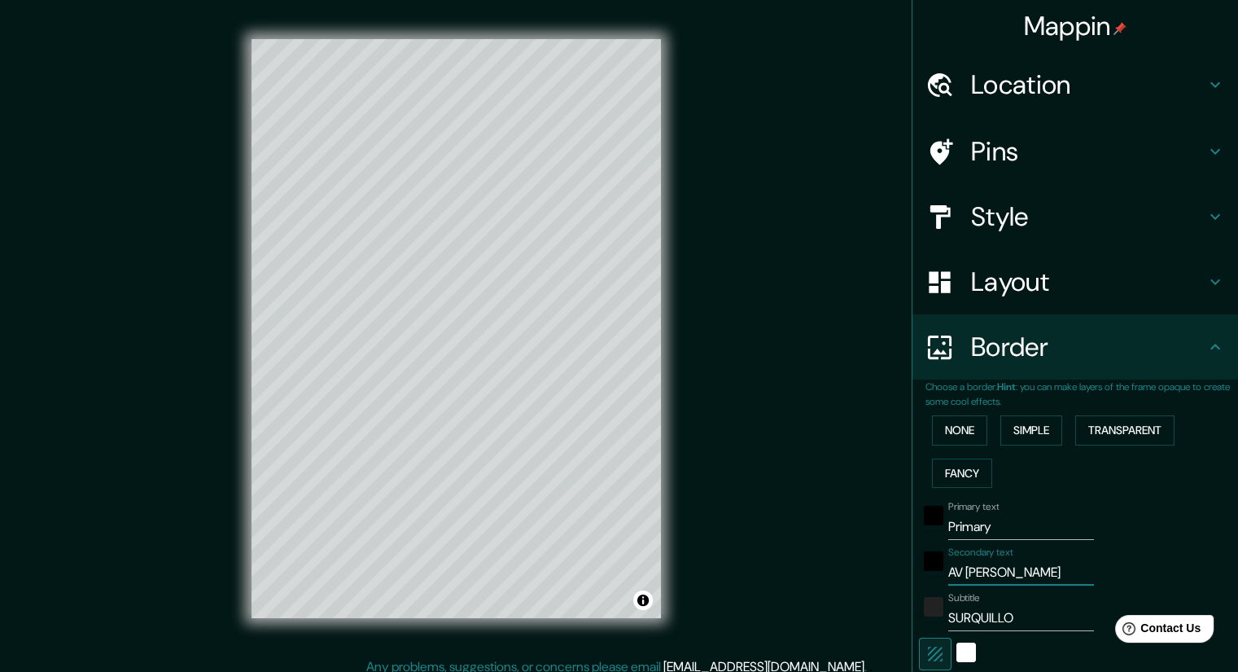
type input "201"
type input "40"
type input "AV [PERSON_NAME]"
type input "201"
type input "40"
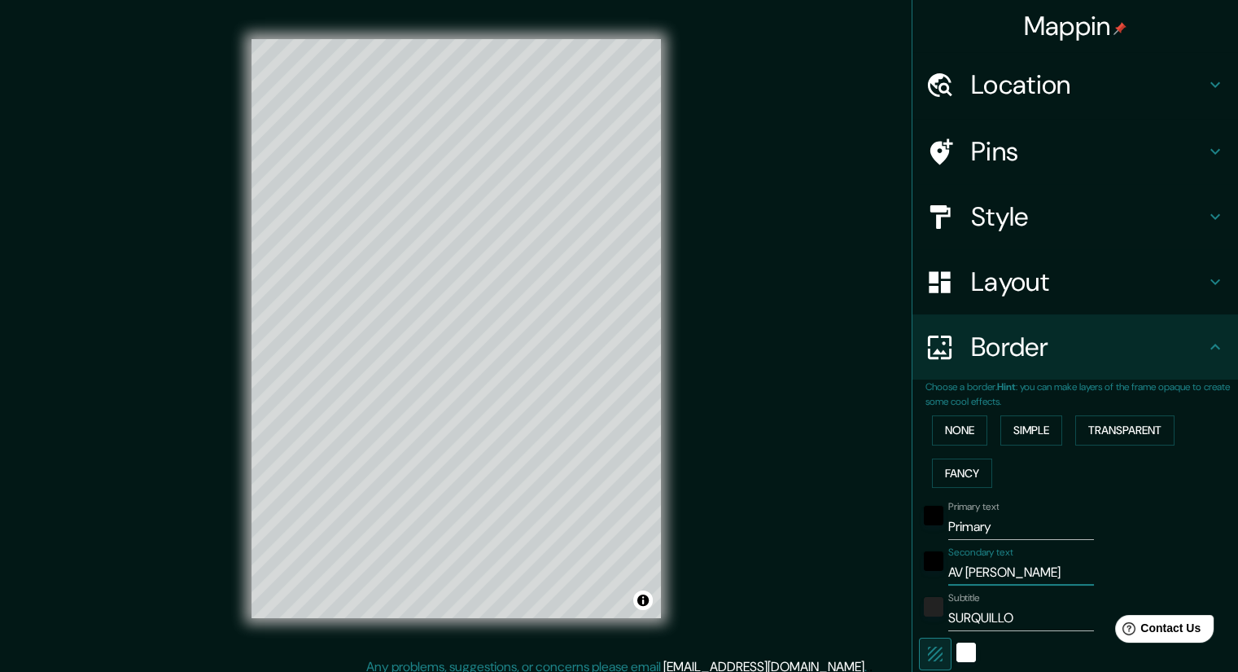
type input "AV [PERSON_NAME]"
type input "201"
type input "40"
type input "AV [PERSON_NAME]"
type input "201"
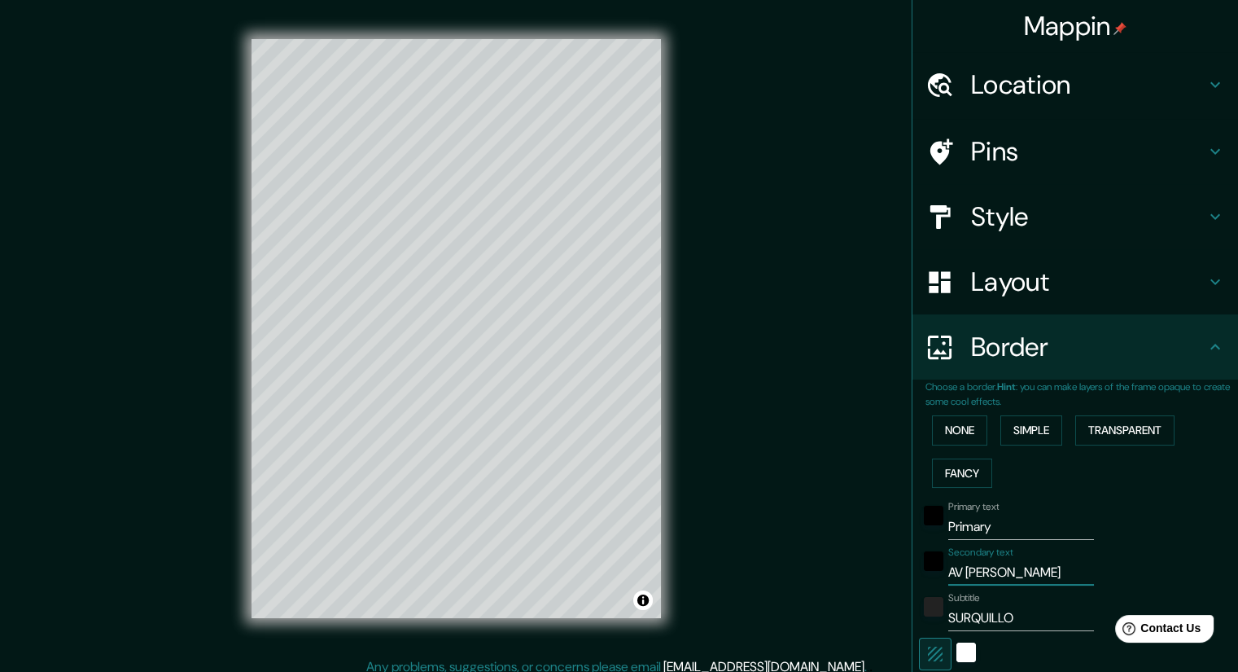
type input "40"
type input "AV [PERSON_NAME] BAR"
type input "201"
type input "40"
type input "AV [PERSON_NAME]"
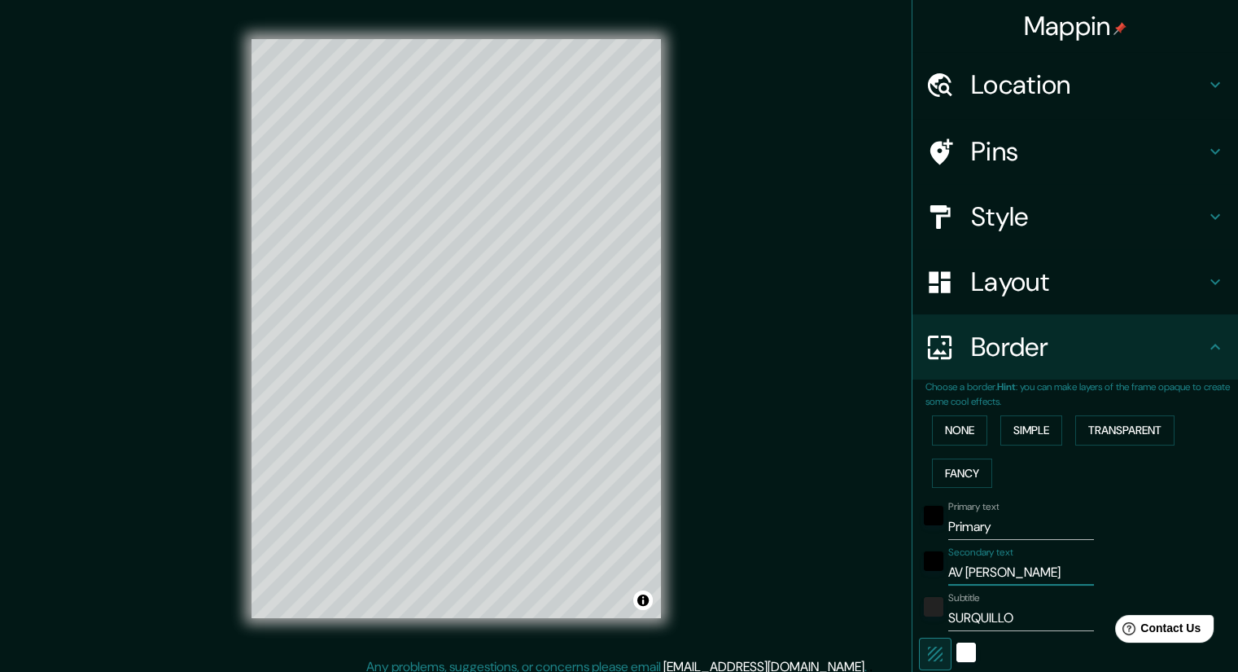
type input "201"
type input "40"
type input "AV [PERSON_NAME]"
type input "201"
type input "40"
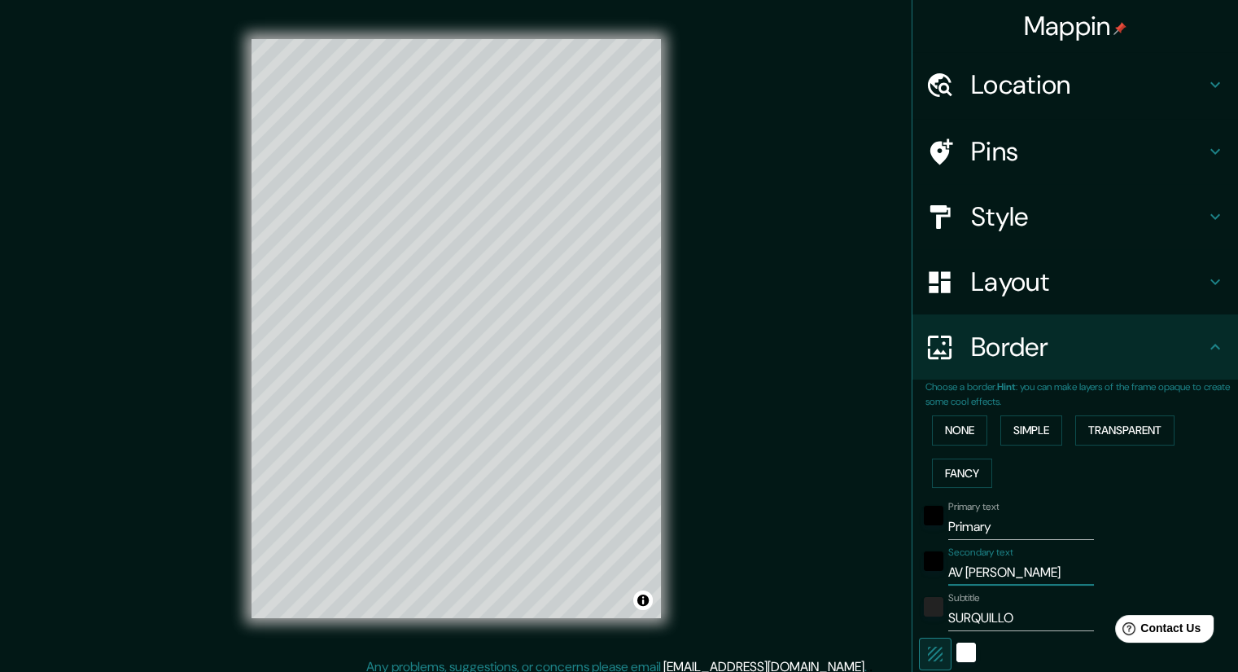
type input "AV [PERSON_NAME]"
type input "201"
type input "40"
type input "AV [PERSON_NAME]"
type input "201"
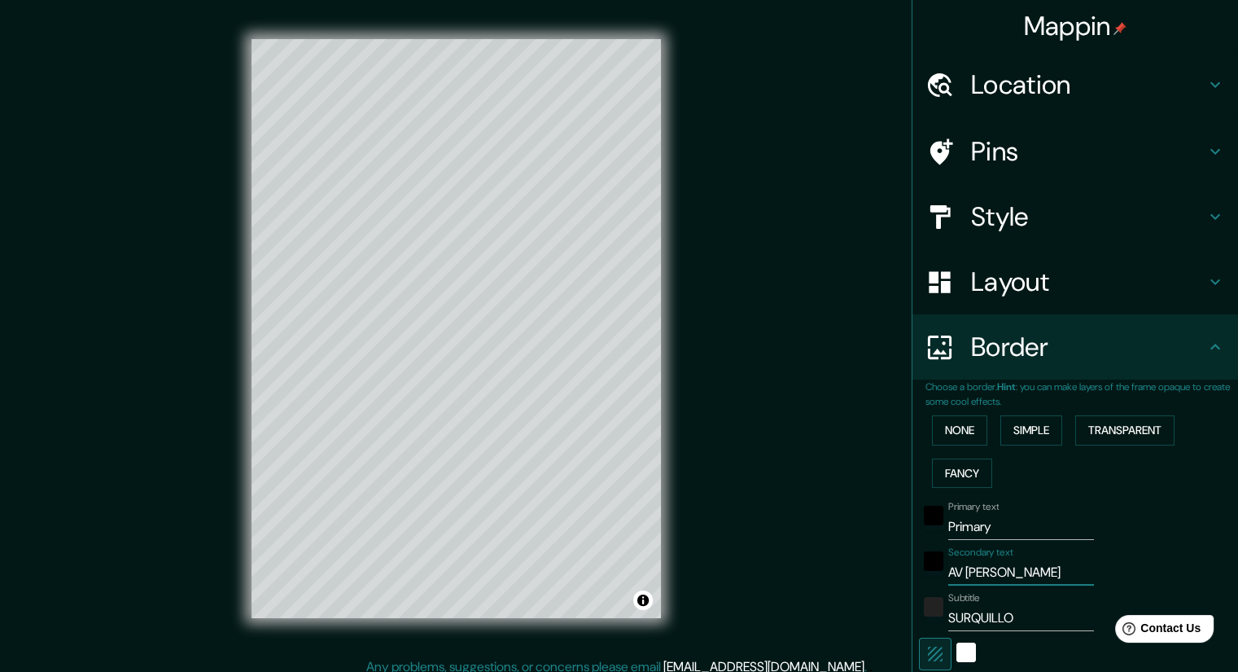
type input "40"
type input "AV [PERSON_NAME] 3"
type input "201"
type input "40"
type input "AV [PERSON_NAME] 38"
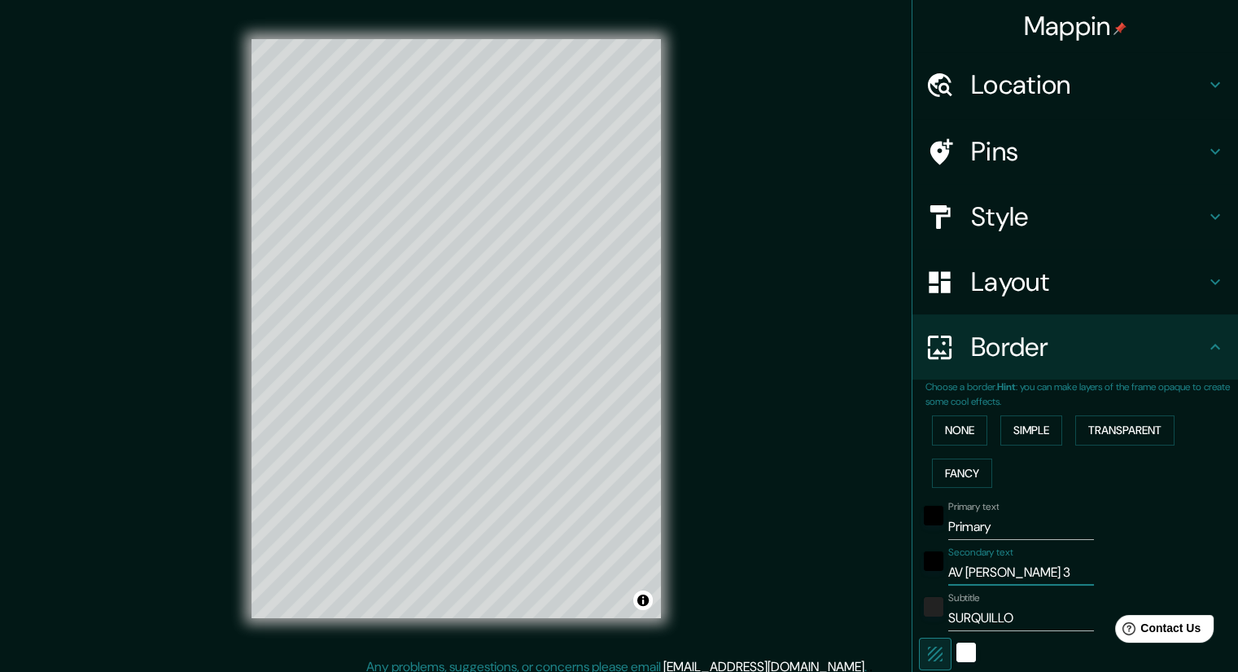
type input "201"
type input "40"
type input "AV [PERSON_NAME] 387"
type input "201"
type input "40"
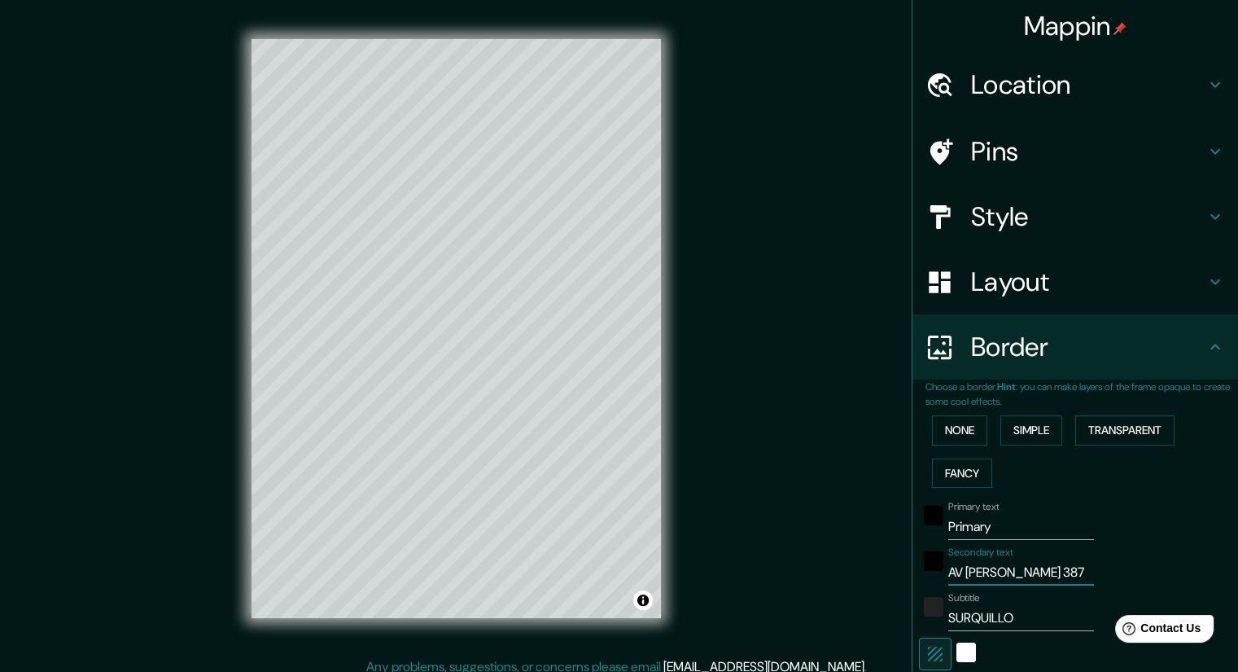
scroll to position [0, 2]
type input "AV [PERSON_NAME] 387"
drag, startPoint x: 1004, startPoint y: 529, endPoint x: 903, endPoint y: 532, distance: 101.0
click at [913, 532] on div "Choose a border. Hint : you can make layers of the frame opaque to create some …" at bounding box center [1076, 592] width 326 height 427
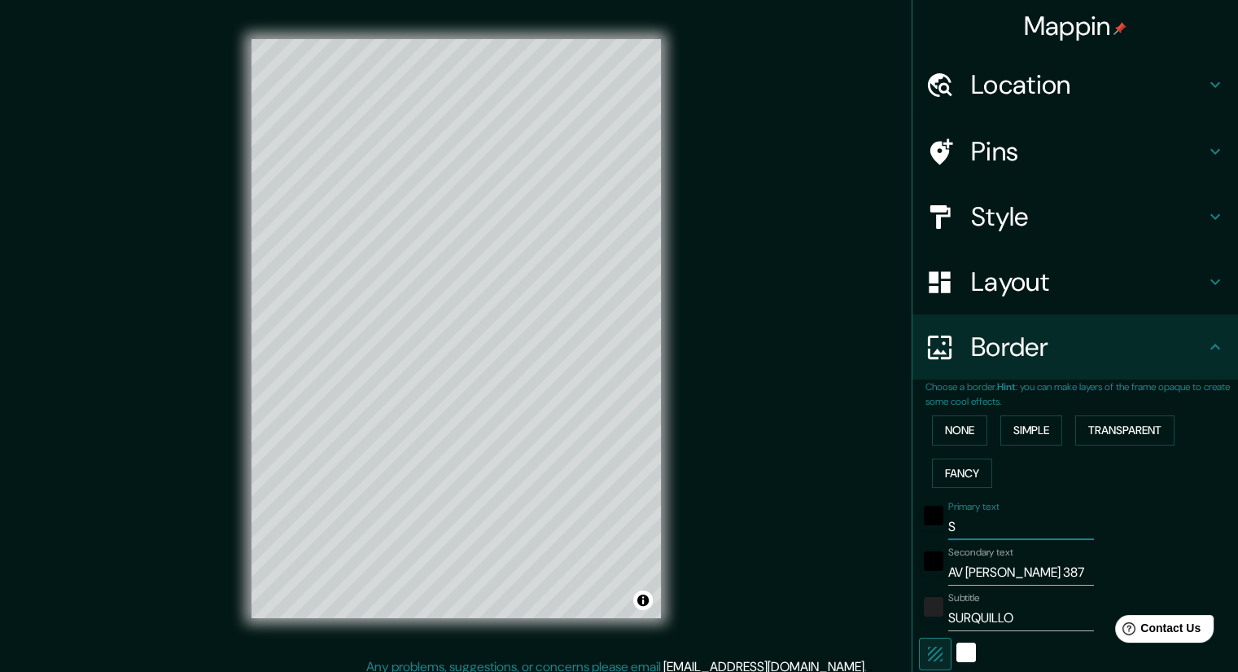
type input "SH"
type input "201"
type input "40"
type input "SHOWRO"
type input "201"
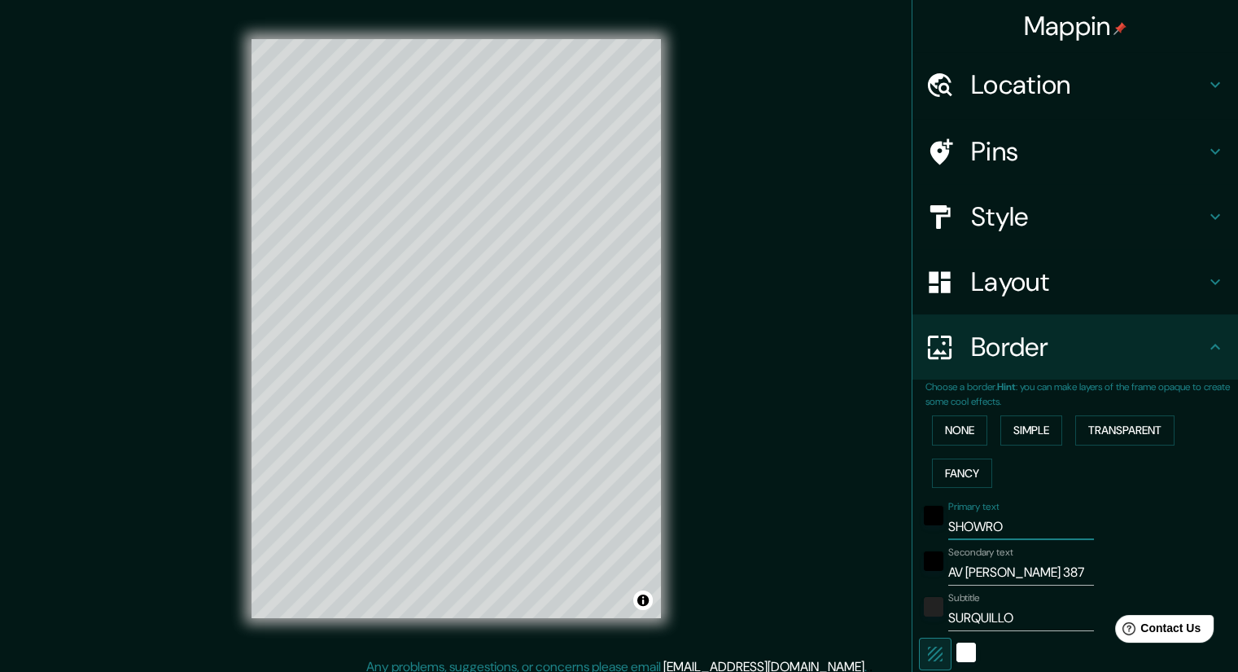
type input "40"
type input "SHOWROOM P"
type input "201"
type input "40"
type input "SHOWROOM PEC"
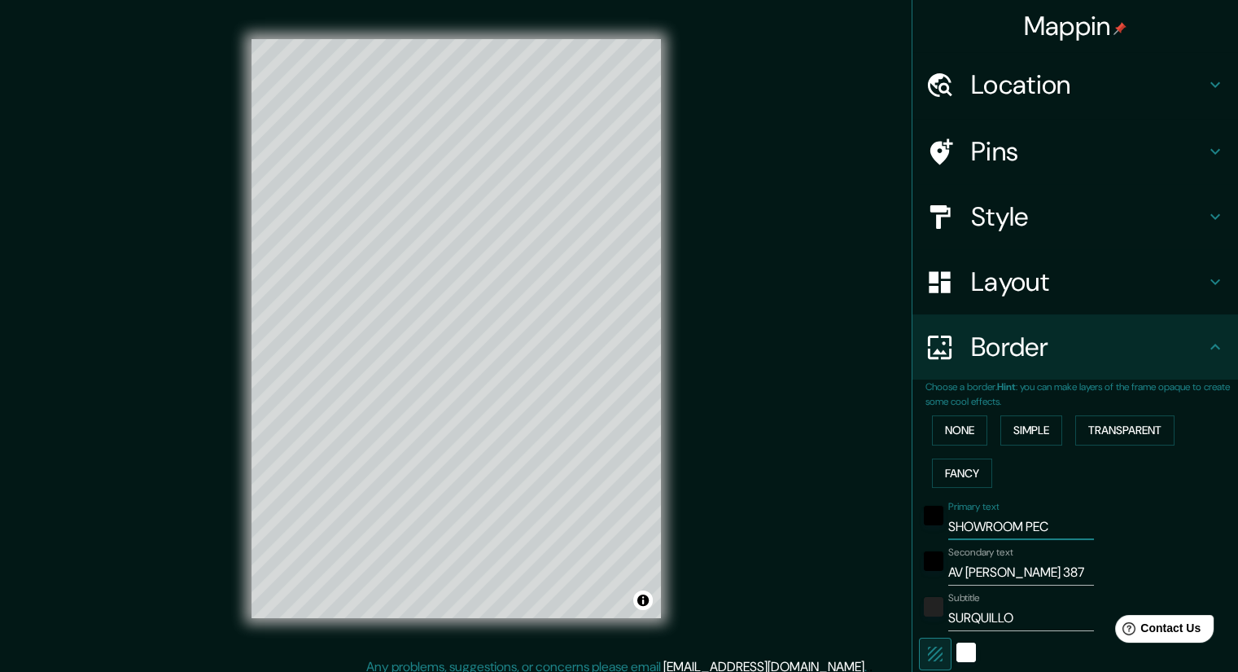
type input "201"
type input "40"
type input "SHOWROOM PEC"
click at [997, 226] on h4 "Style" at bounding box center [1088, 216] width 234 height 33
type input "201"
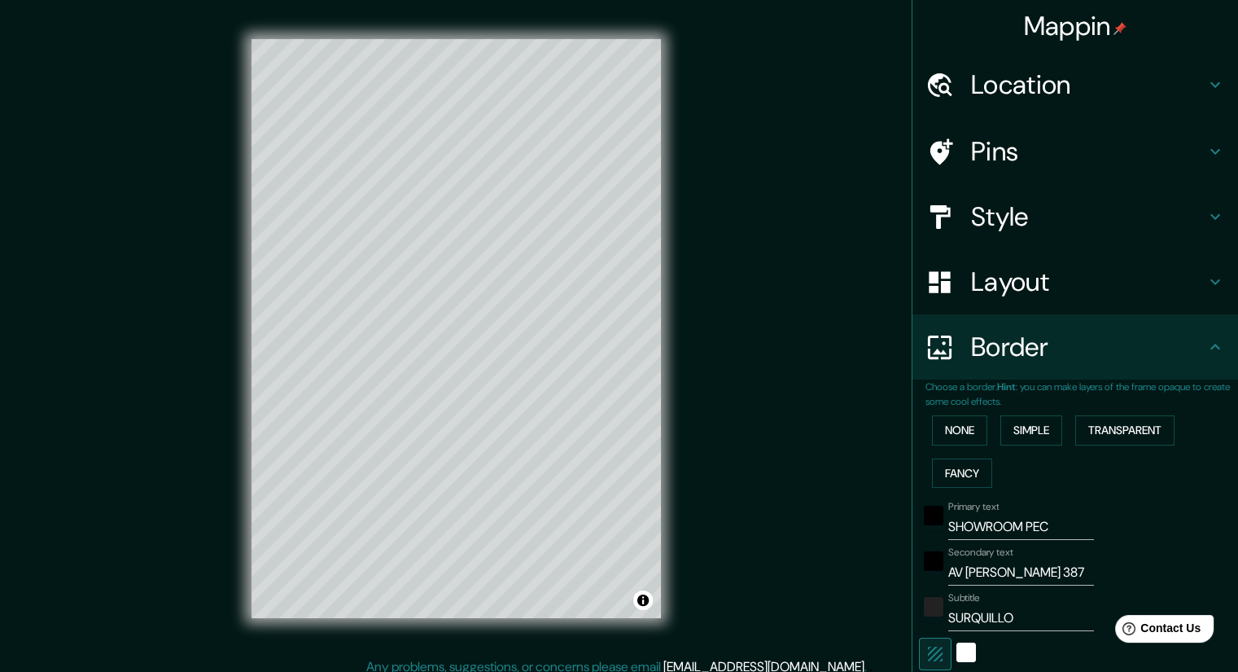
type input "40"
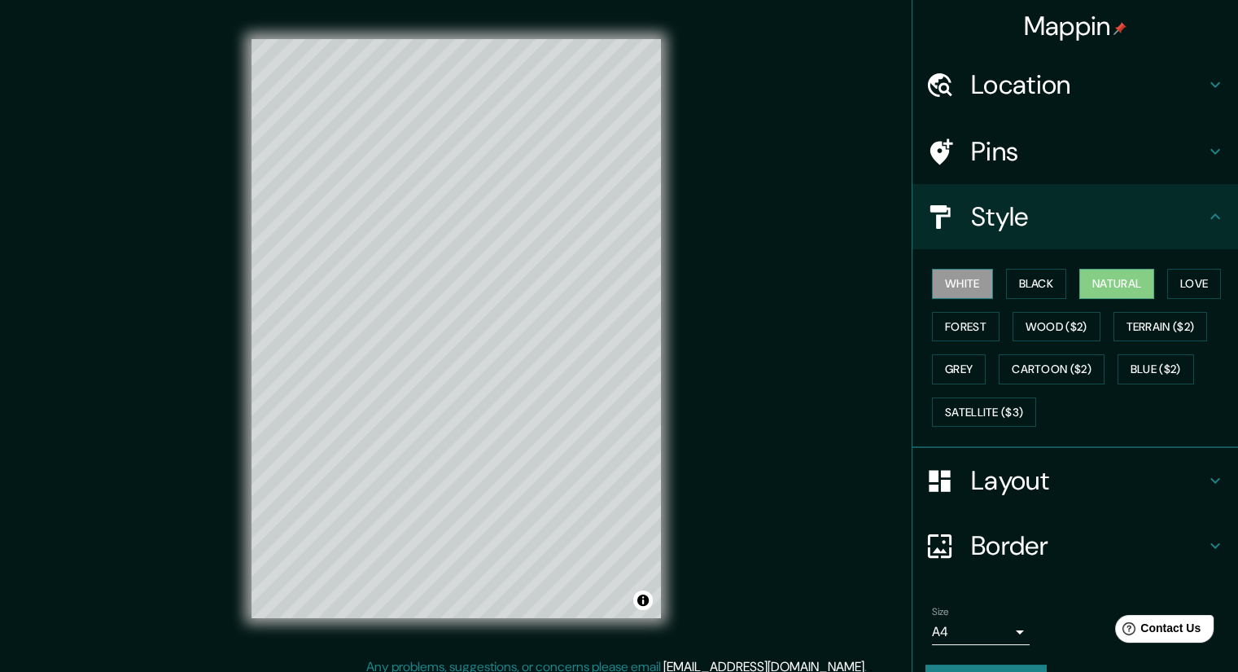
click at [953, 291] on button "White" at bounding box center [962, 284] width 61 height 30
click at [1083, 279] on button "Natural" at bounding box center [1116, 284] width 75 height 30
click at [972, 405] on button "Satellite ($3)" at bounding box center [984, 412] width 104 height 30
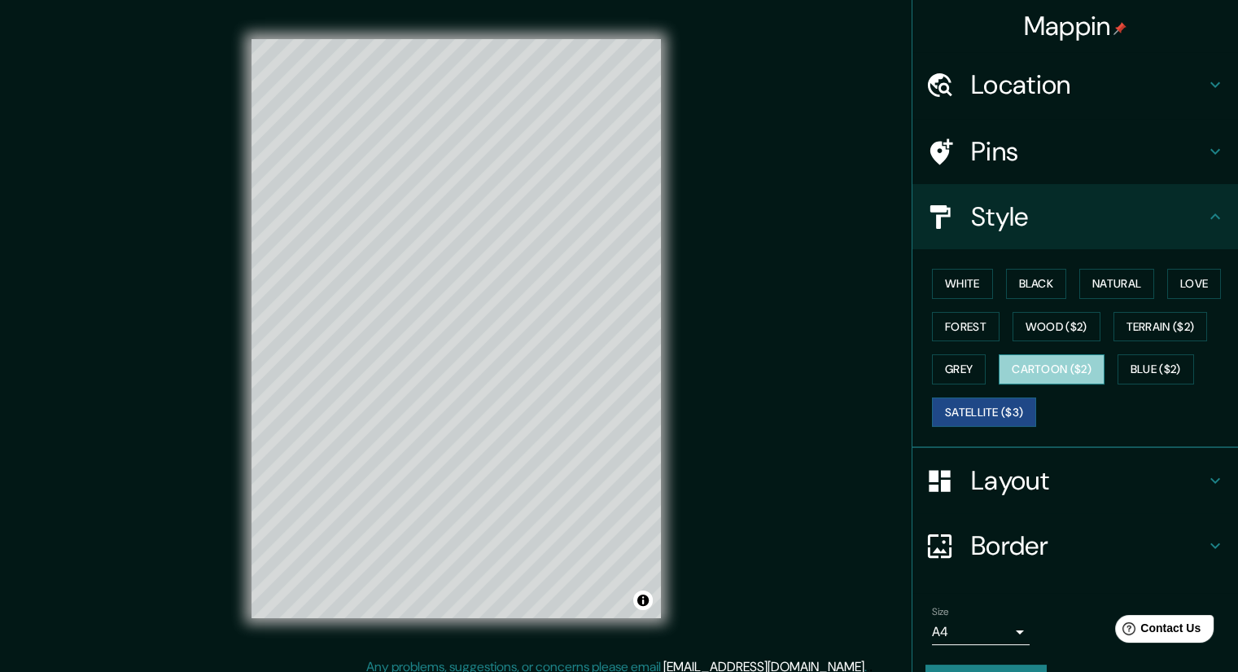
click at [1042, 374] on button "Cartoon ($2)" at bounding box center [1052, 369] width 106 height 30
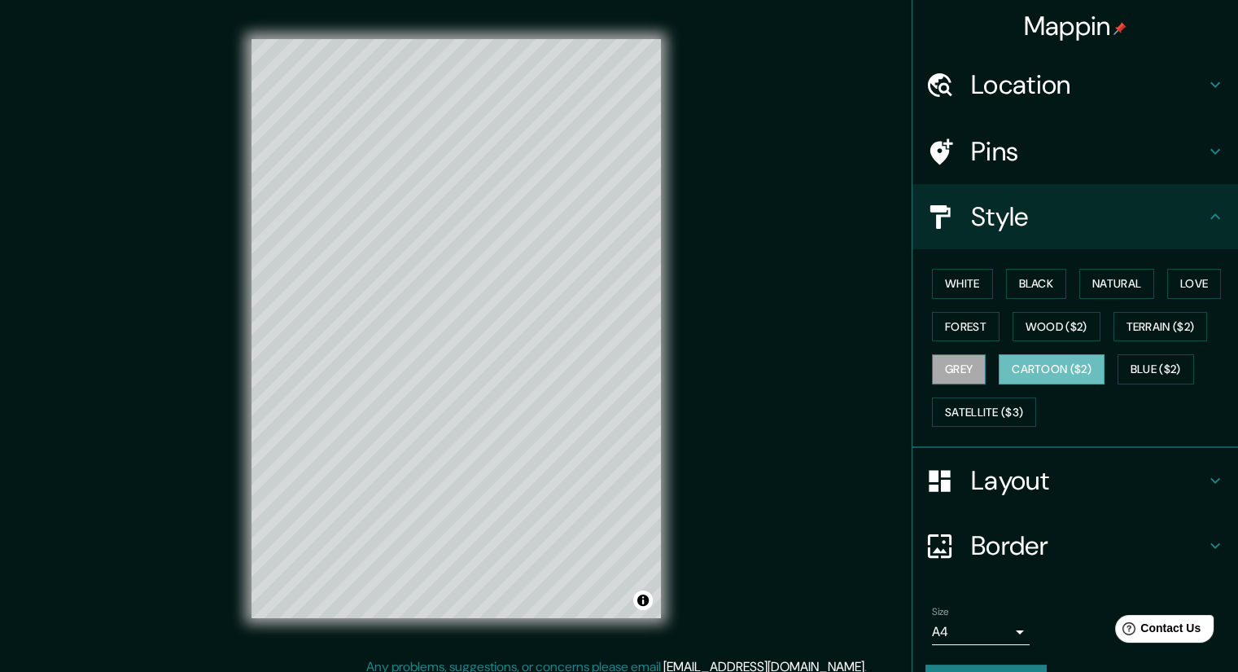
click at [959, 360] on button "Grey" at bounding box center [959, 369] width 54 height 30
click at [1175, 366] on button "Blue ($2)" at bounding box center [1156, 369] width 77 height 30
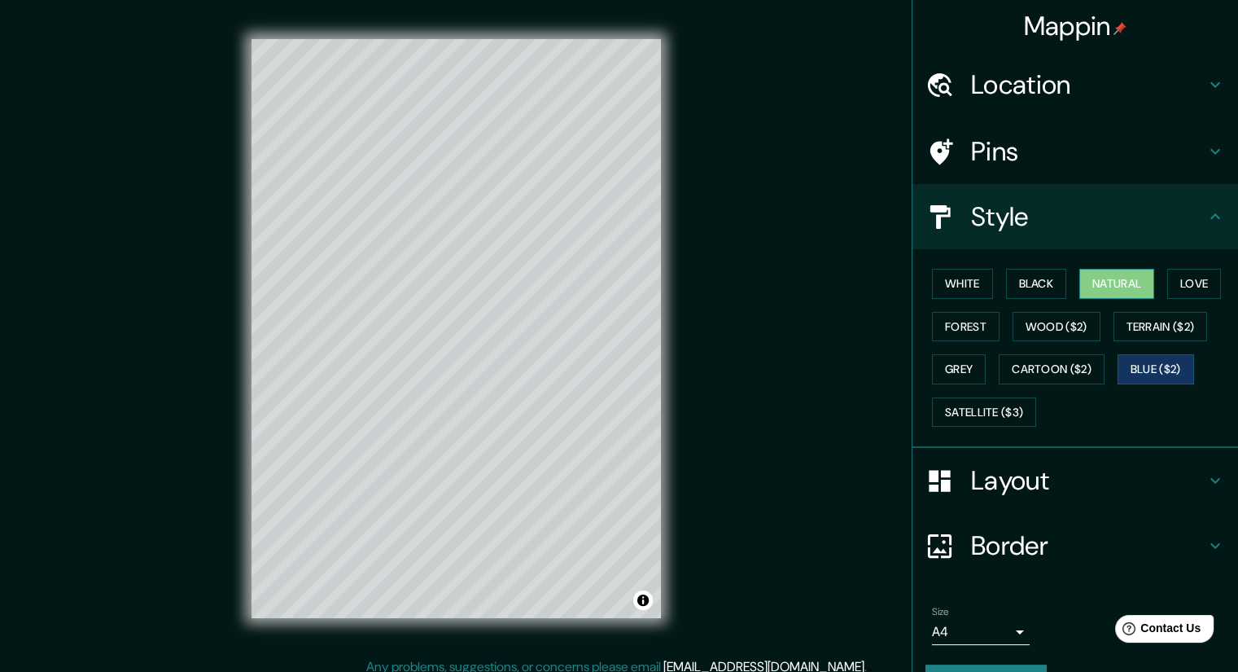
click at [1112, 281] on button "Natural" at bounding box center [1116, 284] width 75 height 30
click at [768, 447] on div "Mappin Location [STREET_ADDRESS] Pins Style White Black Natural Love Forest Woo…" at bounding box center [619, 341] width 1238 height 683
click at [996, 553] on h4 "Border" at bounding box center [1088, 545] width 234 height 33
type input "201"
type input "40"
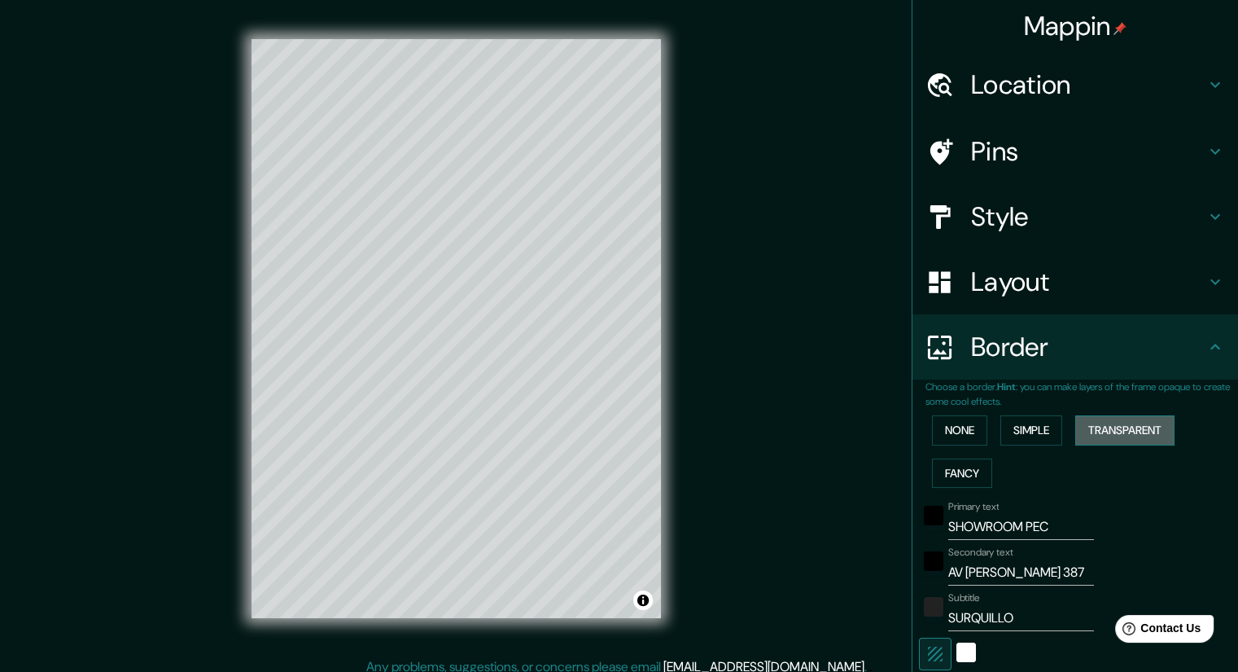
click at [1091, 429] on button "Transparent" at bounding box center [1124, 430] width 99 height 30
drag, startPoint x: 1034, startPoint y: 526, endPoint x: 878, endPoint y: 535, distance: 156.6
click at [882, 534] on div "Mappin Location [STREET_ADDRESS] Pins Style Layout Border Choose a border. Hint…" at bounding box center [619, 341] width 1238 height 683
type input "S"
type input "241"
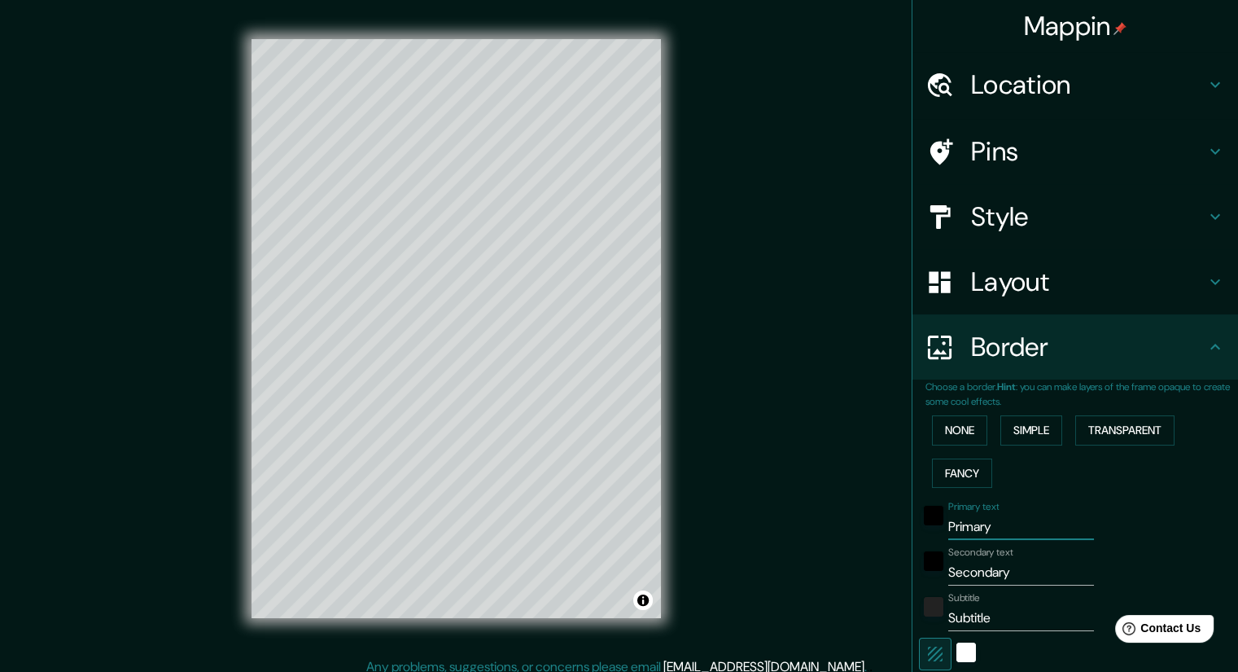
type input "40"
type input "SH"
type input "241"
type input "40"
type input "SHOW"
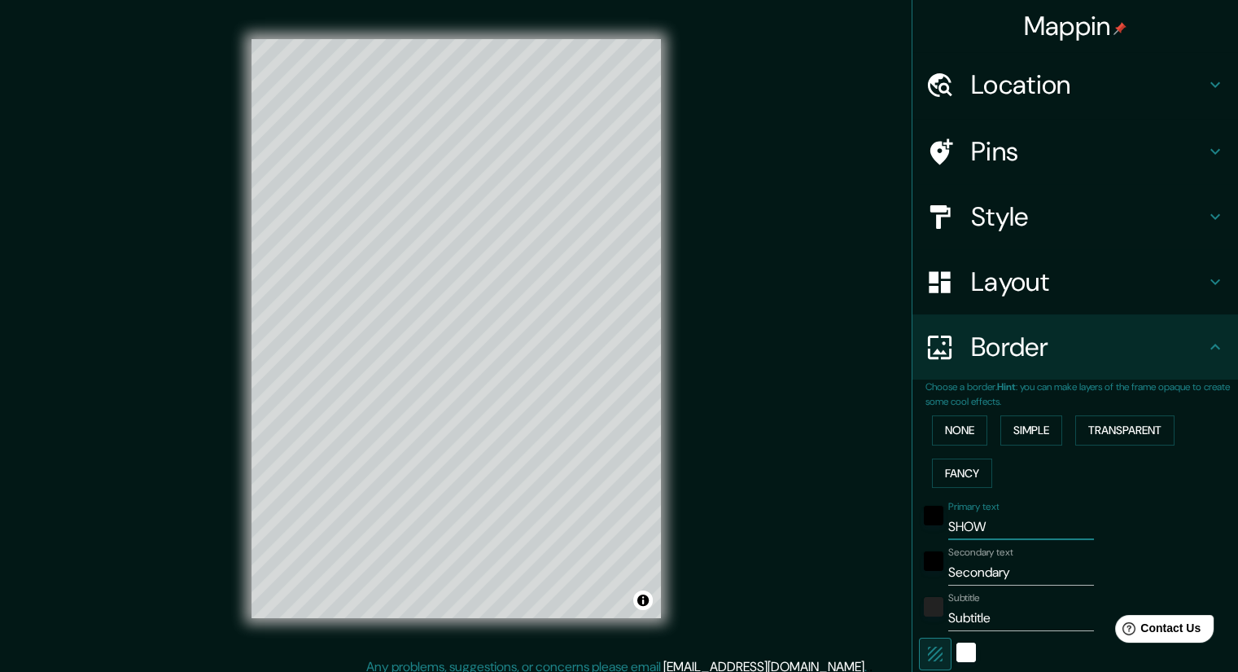
type input "241"
type input "40"
type input "SHOWR"
type input "241"
type input "40"
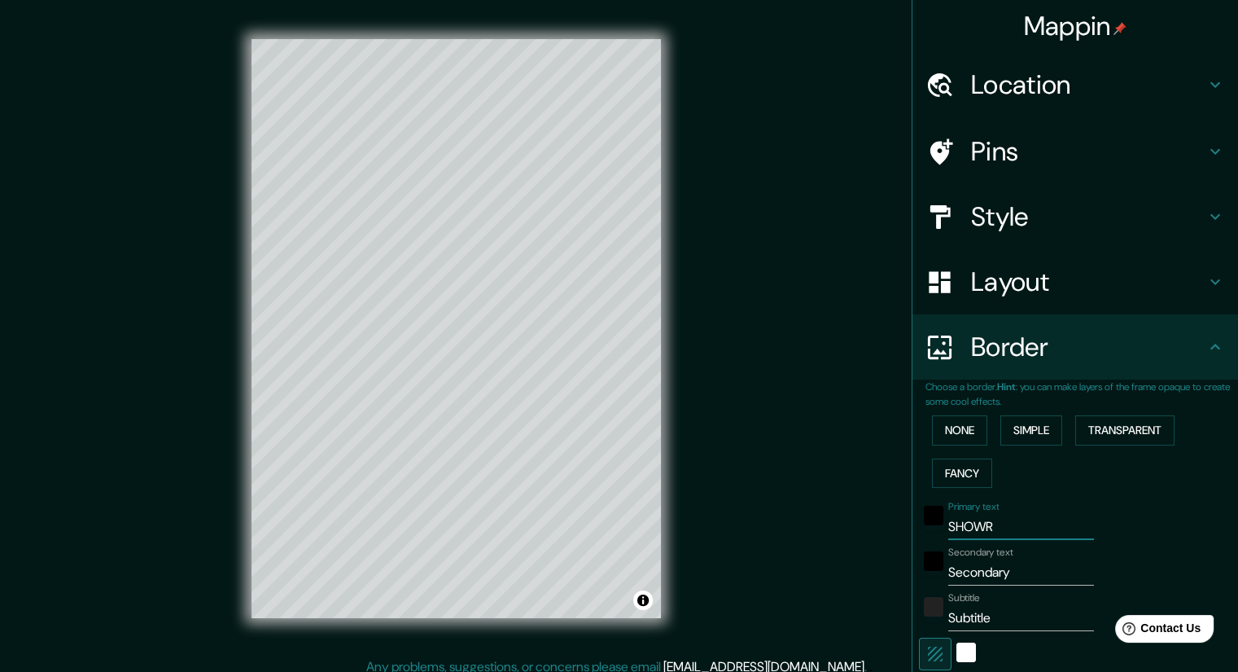
type input "SHOWRO"
type input "241"
type input "40"
type input "SHOWROO"
type input "241"
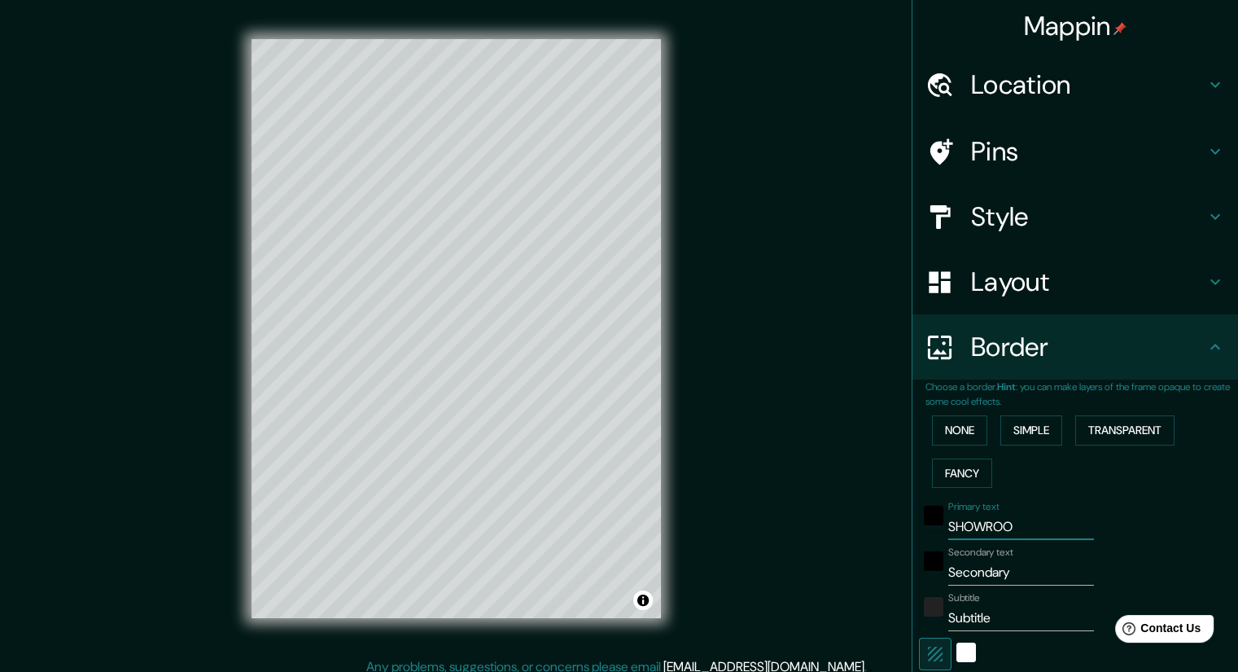
type input "40"
type input "SHOWROOM"
type input "241"
type input "40"
type input "SHOWROOM"
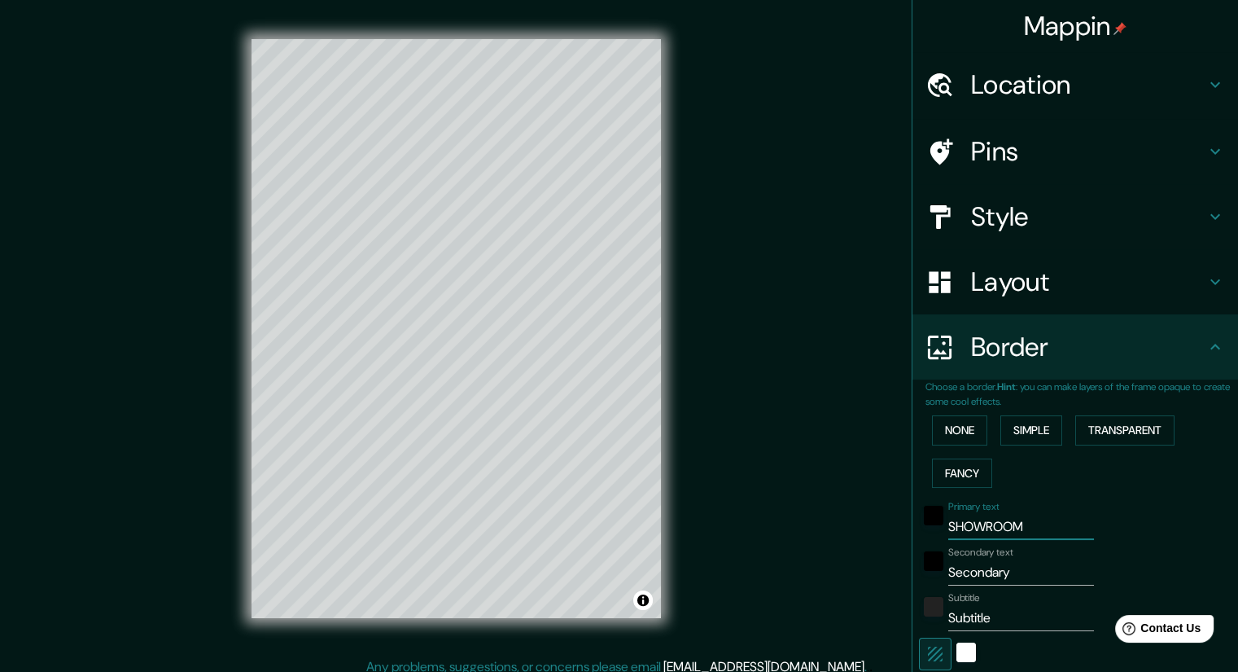
type input "241"
type input "40"
type input "SHOWROOM PE"
type input "241"
type input "40"
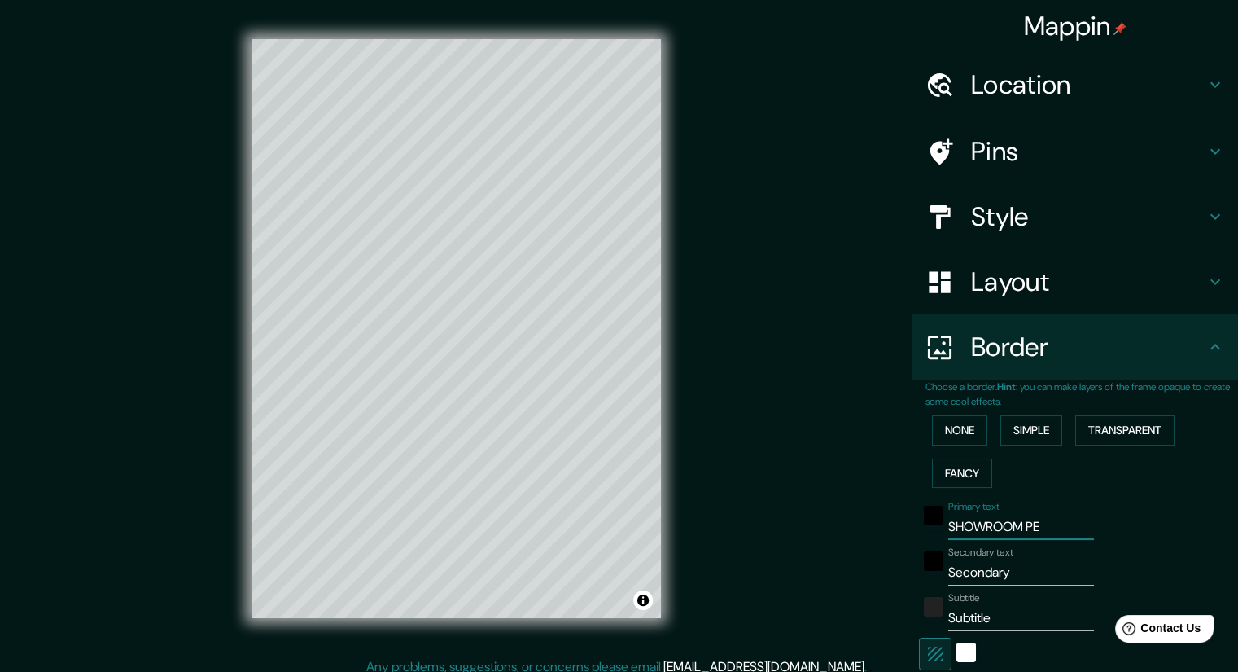
type input "SHOWROOM PEC"
type input "241"
type input "40"
type input "SHOWROOM PEC"
drag, startPoint x: 1005, startPoint y: 571, endPoint x: 925, endPoint y: 564, distance: 80.0
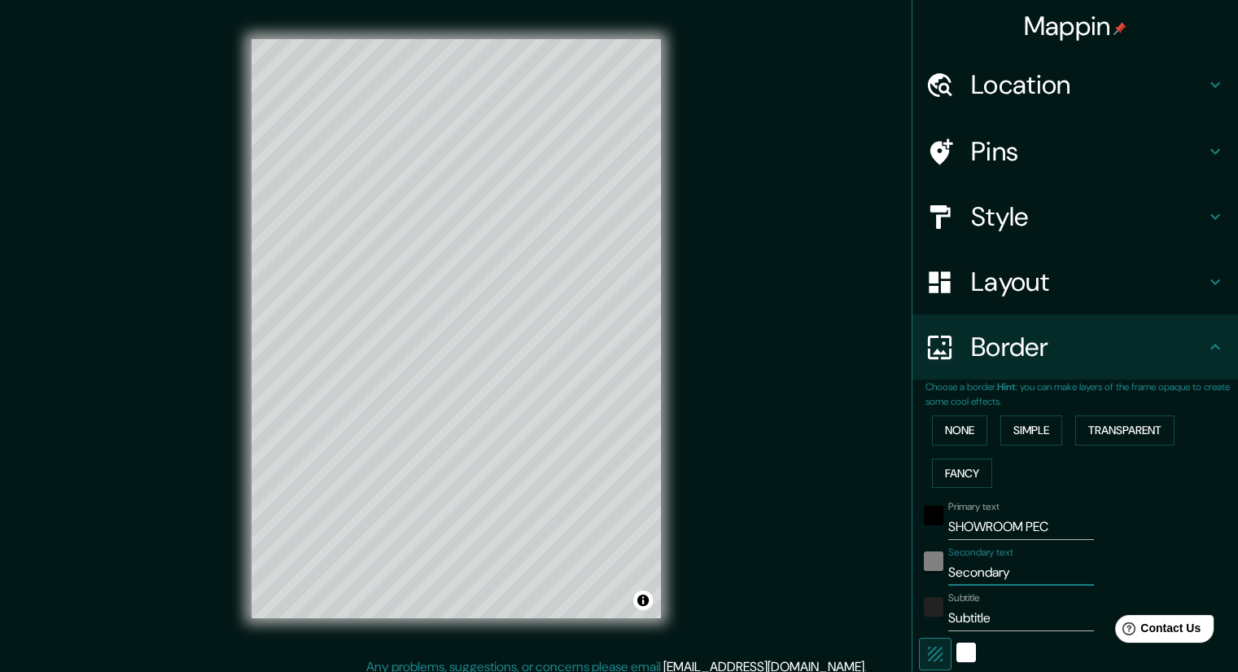
click at [925, 564] on div "Secondary text Secondary" at bounding box center [1052, 565] width 267 height 39
type input "A"
type input "241"
type input "40"
type input "AV"
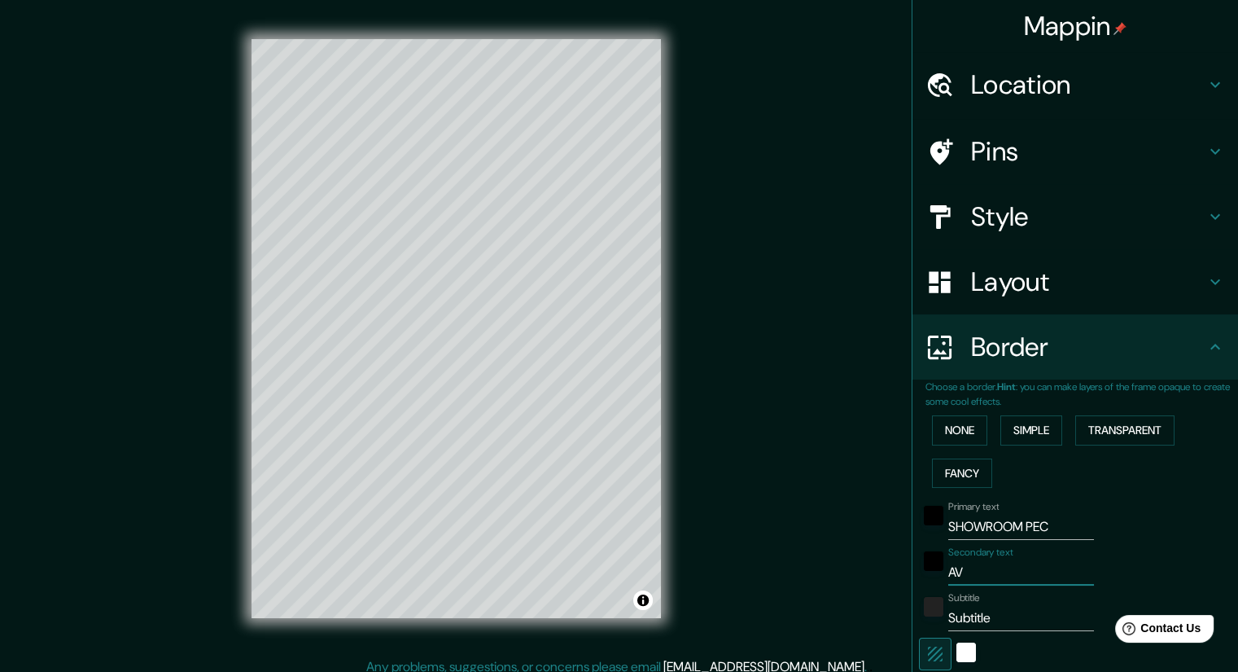
type input "241"
type input "40"
type input "AV."
type input "241"
type input "40"
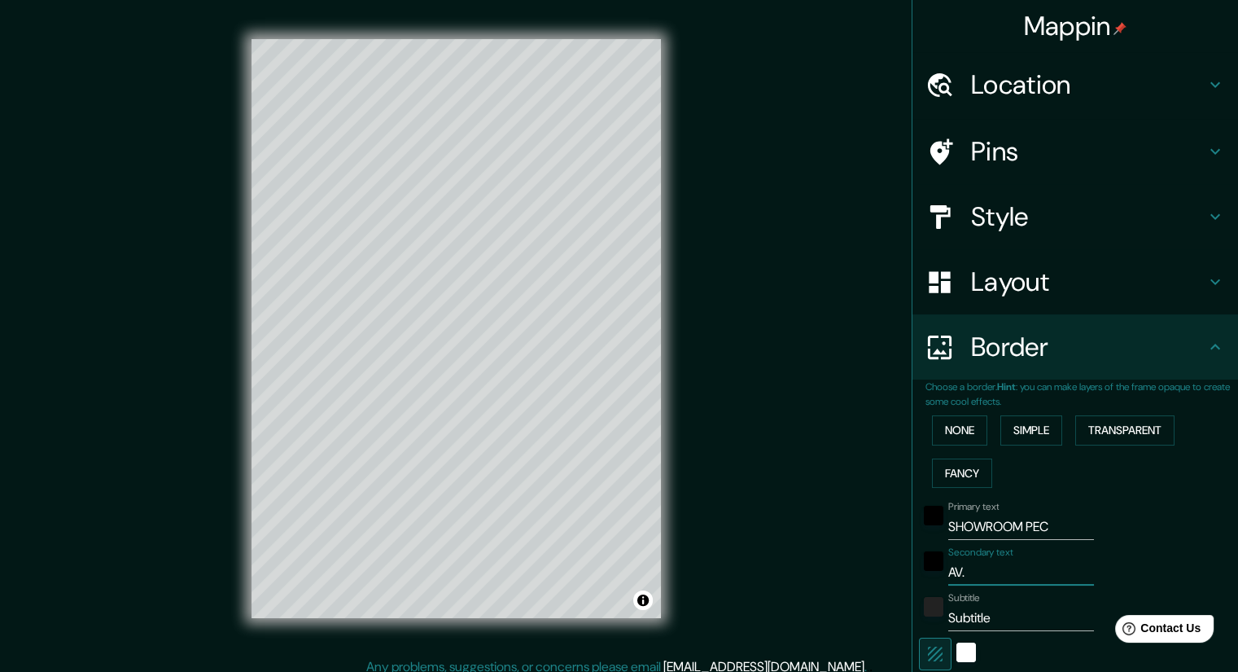
type input "AV. J"
type input "241"
type input "40"
type input "AV. [PERSON_NAME]"
type input "241"
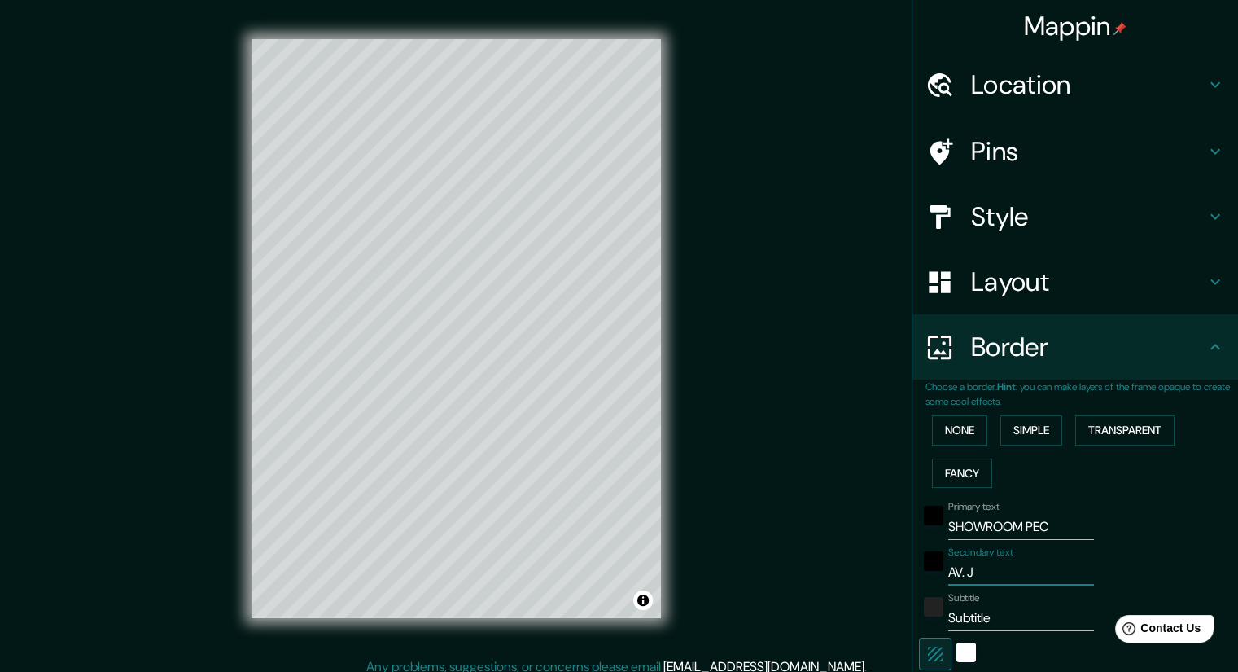
type input "40"
type input "AV. [PERSON_NAME]"
type input "241"
type input "40"
type input "AV. [PERSON_NAME]"
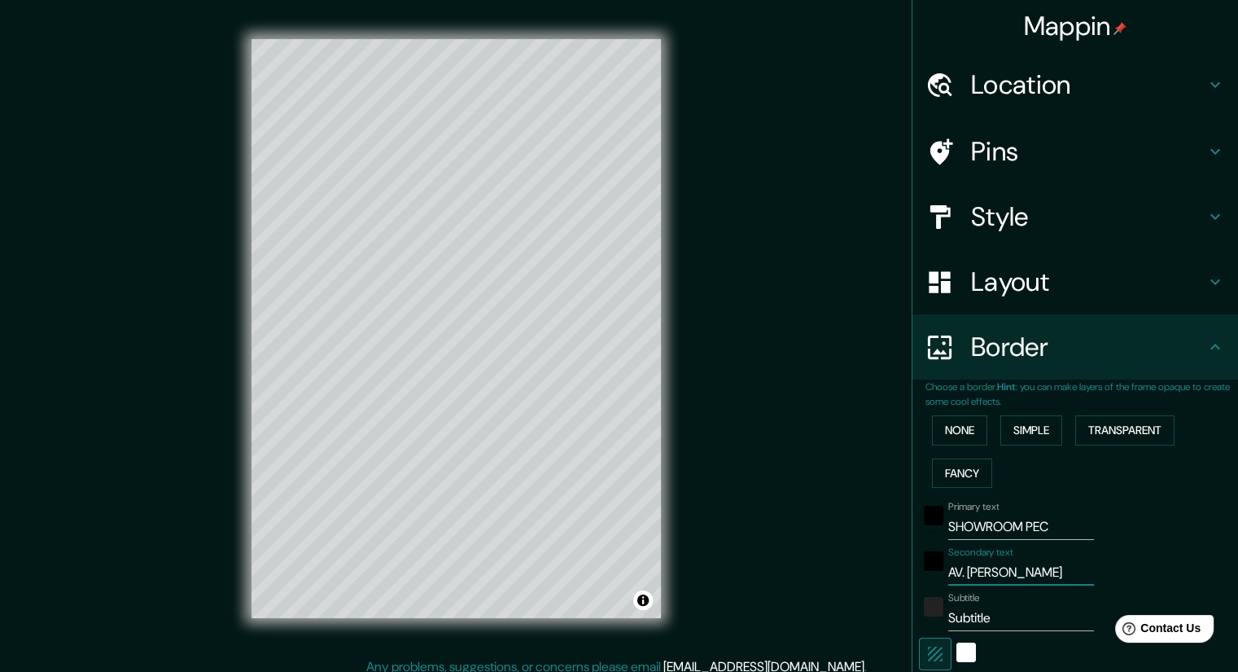
type input "241"
type input "40"
type input "AV. [PERSON_NAME]"
type input "241"
type input "40"
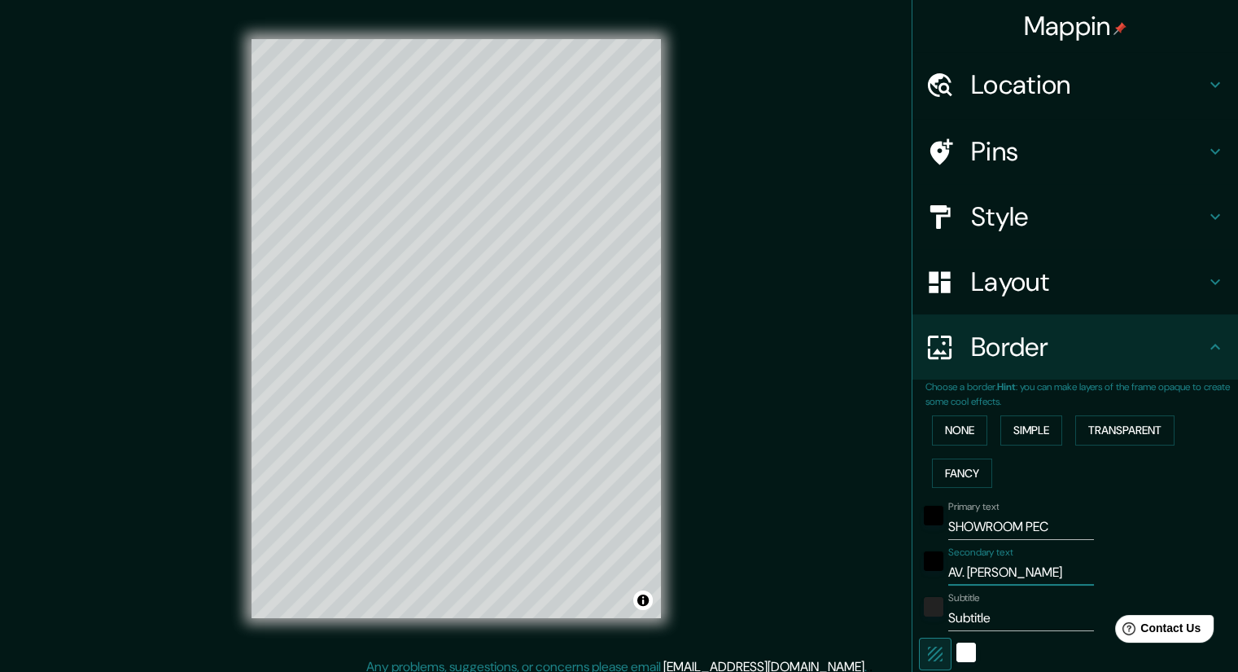
type input "AV. [PERSON_NAME]"
type input "241"
drag, startPoint x: 907, startPoint y: 624, endPoint x: 898, endPoint y: 625, distance: 9.1
click at [898, 625] on div "Mappin Location [STREET_ADDRESS] Pins Style Layout Border Choose a border. Hint…" at bounding box center [619, 341] width 1238 height 683
drag, startPoint x: 1044, startPoint y: 530, endPoint x: 912, endPoint y: 534, distance: 131.9
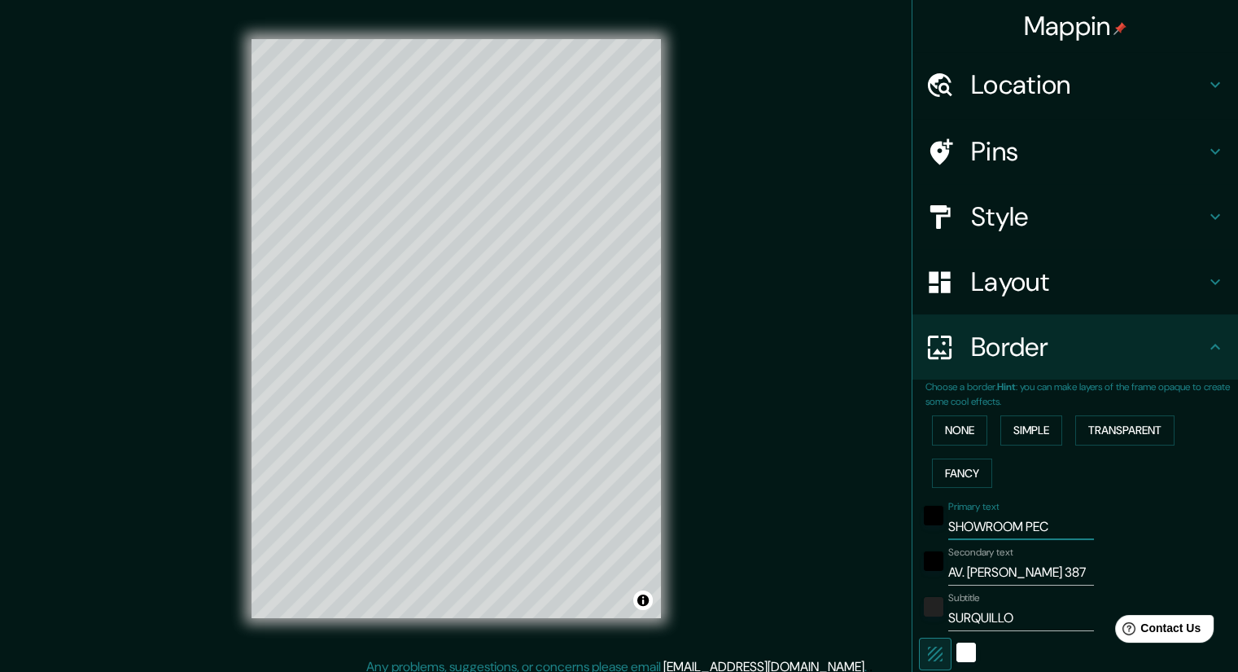
click at [919, 534] on div "Primary text SHOWROOM PEC" at bounding box center [1052, 520] width 267 height 39
drag, startPoint x: 959, startPoint y: 570, endPoint x: 1118, endPoint y: 563, distance: 158.9
click at [1118, 563] on div "Secondary text AV. [PERSON_NAME] 387" at bounding box center [1052, 565] width 267 height 39
click at [977, 528] on input "AV" at bounding box center [1021, 527] width 146 height 26
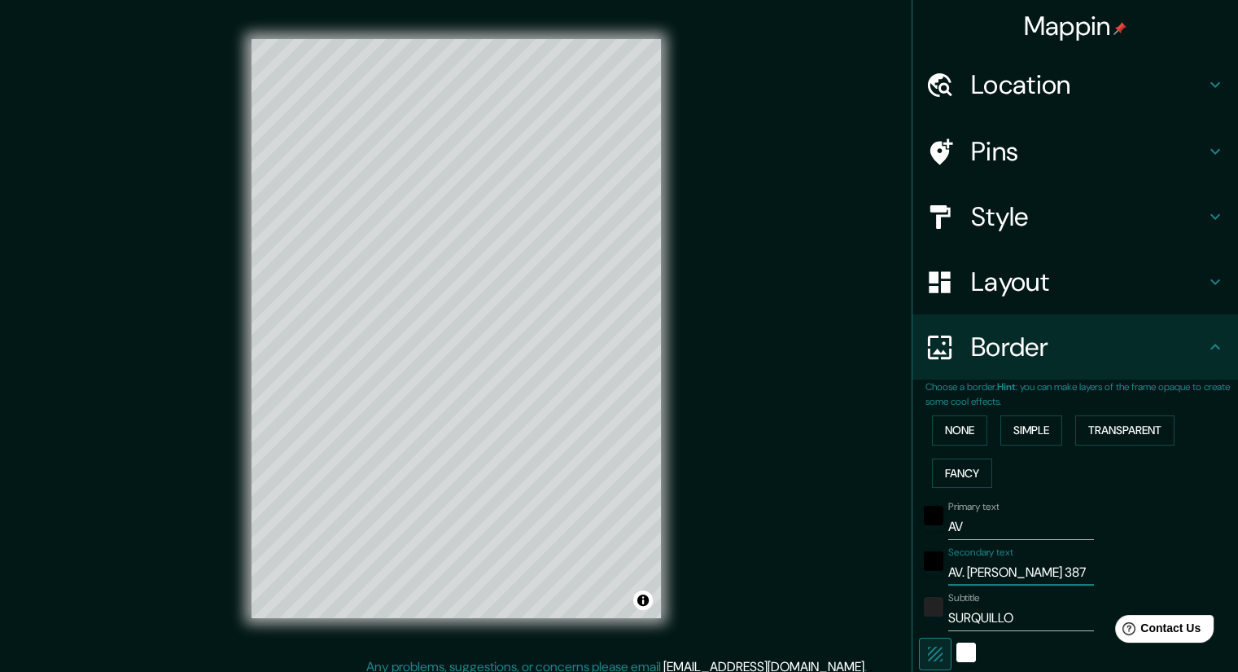
scroll to position [0, 0]
paste input "[PERSON_NAME]"
drag, startPoint x: 1060, startPoint y: 528, endPoint x: 892, endPoint y: 534, distance: 167.8
click at [892, 534] on div "Mappin Location [STREET_ADDRESS] Pins Style Layout Border Choose a border. Hint…" at bounding box center [619, 341] width 1238 height 683
click at [951, 529] on input "AVJOSÉ [PERSON_NAME]" at bounding box center [1021, 527] width 146 height 26
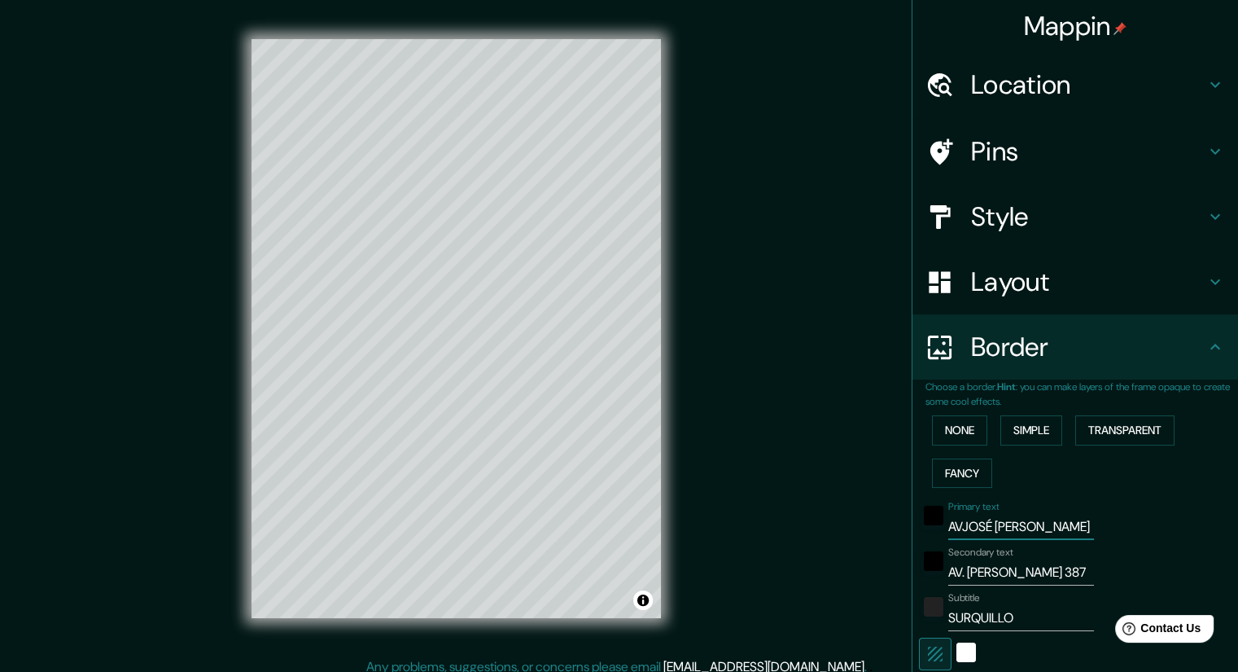
drag, startPoint x: 1043, startPoint y: 530, endPoint x: 899, endPoint y: 536, distance: 144.2
click at [912, 536] on div "Mappin Location [STREET_ADDRESS] Pins Style Layout Border Choose a border. Hint…" at bounding box center [1075, 336] width 326 height 672
click at [1021, 624] on input "SURQUILLO" at bounding box center [1021, 618] width 146 height 26
click at [990, 523] on input "Primary text" at bounding box center [1021, 527] width 146 height 26
